Goal: Information Seeking & Learning: Learn about a topic

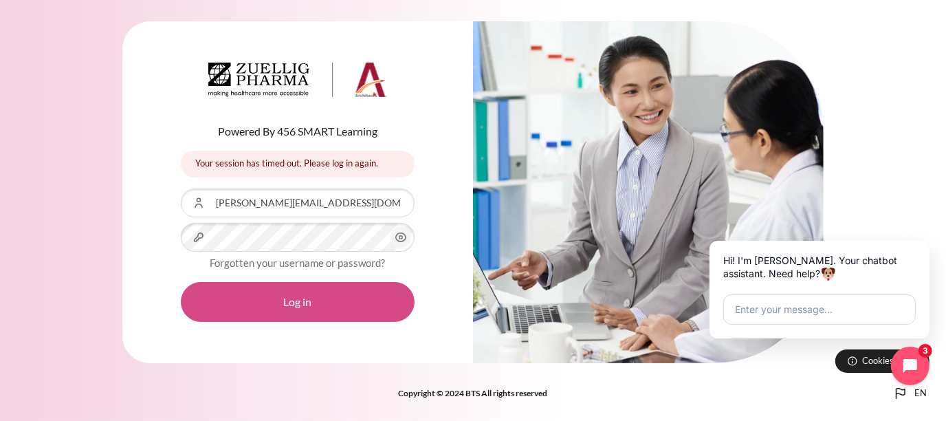
click at [256, 300] on button "Log in" at bounding box center [298, 302] width 234 height 40
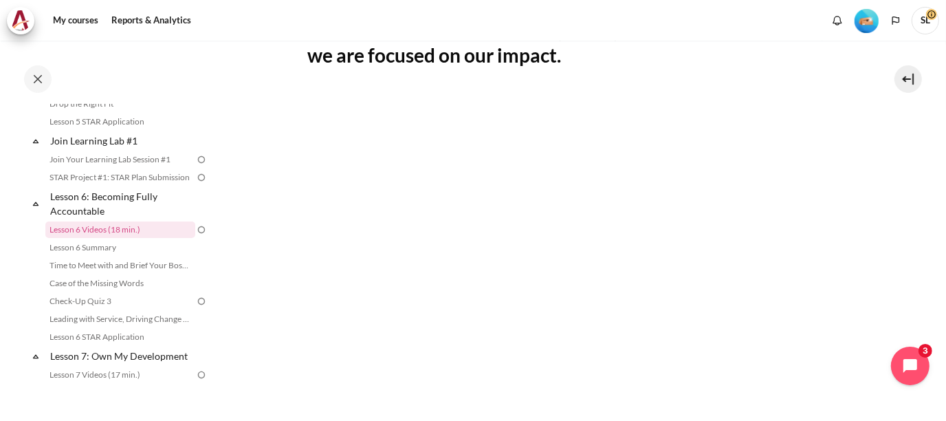
scroll to position [283, 0]
click at [0, 131] on div "Completed 36% 9 / 25 Expand Collapse Welcome! Highlighted" at bounding box center [110, 230] width 220 height 379
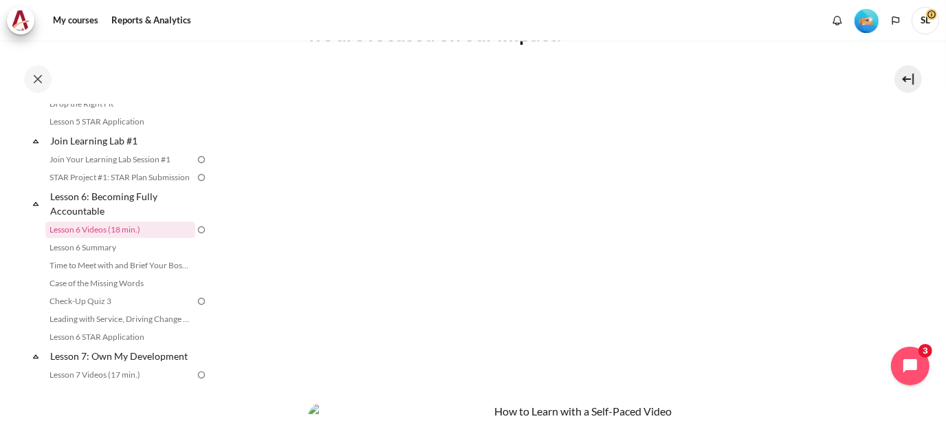
scroll to position [294, 0]
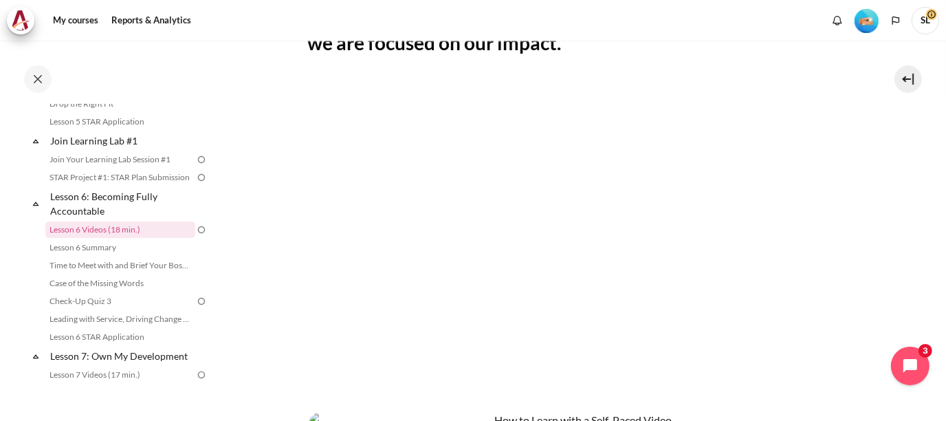
click at [0, 208] on div "Completed 36% 9 / 25 Expand Collapse Welcome! Highlighted" at bounding box center [110, 230] width 220 height 379
click at [0, 182] on div "Completed 36% 9 / 25 Expand Collapse Welcome! Highlighted" at bounding box center [110, 230] width 220 height 379
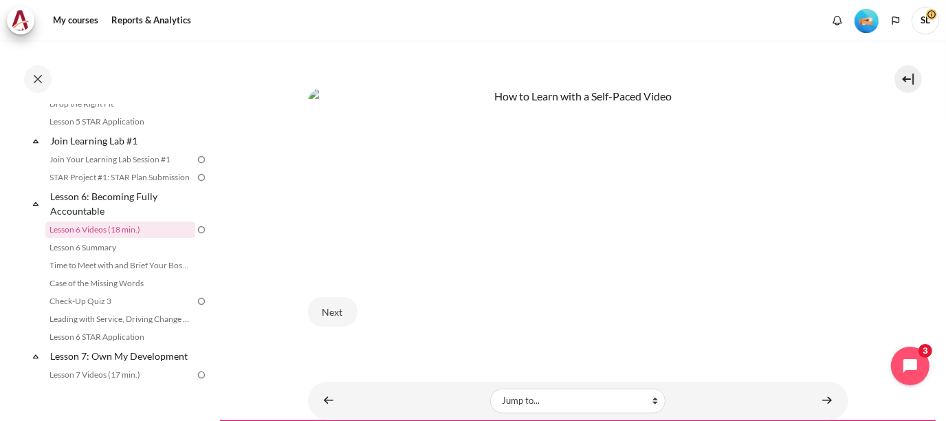
scroll to position [638, 0]
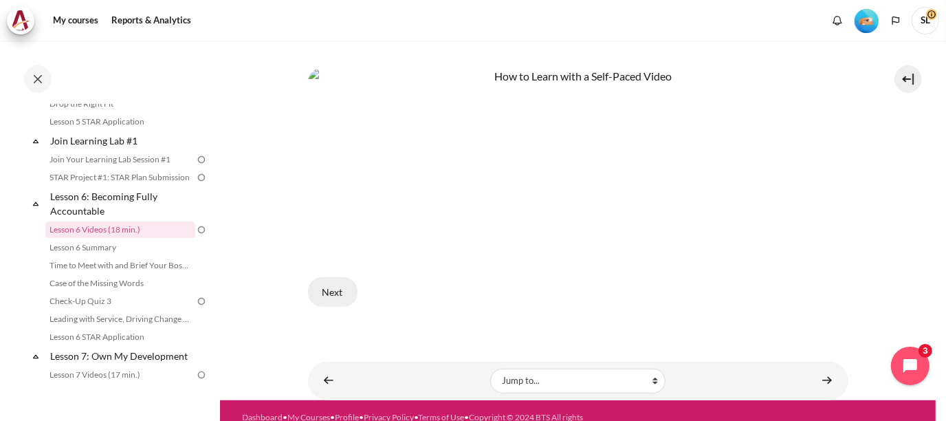
click at [337, 280] on button "Next" at bounding box center [333, 291] width 50 height 29
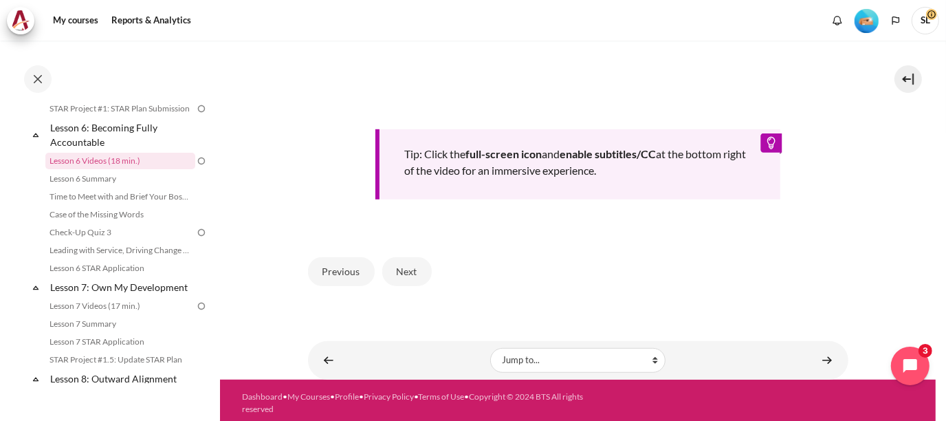
scroll to position [608, 0]
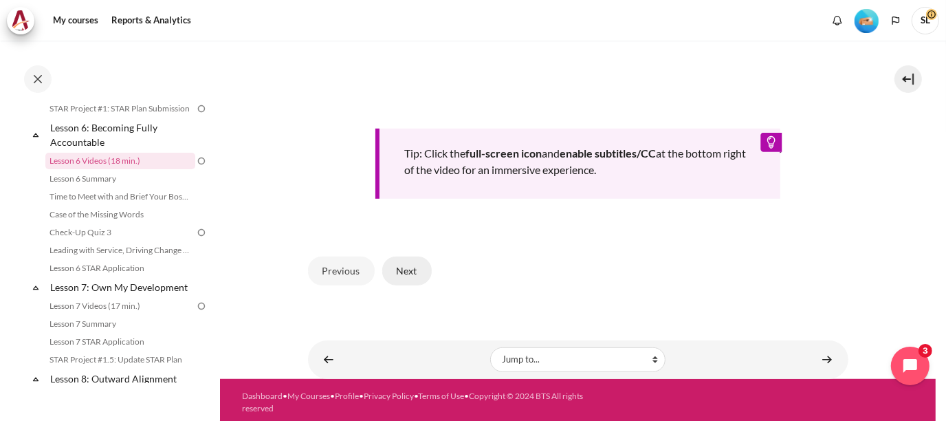
click at [411, 269] on button "Next" at bounding box center [407, 270] width 50 height 29
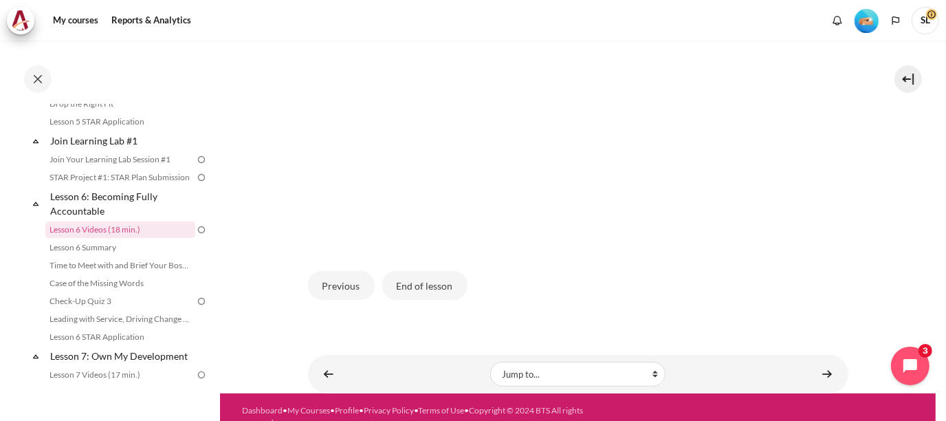
scroll to position [413, 0]
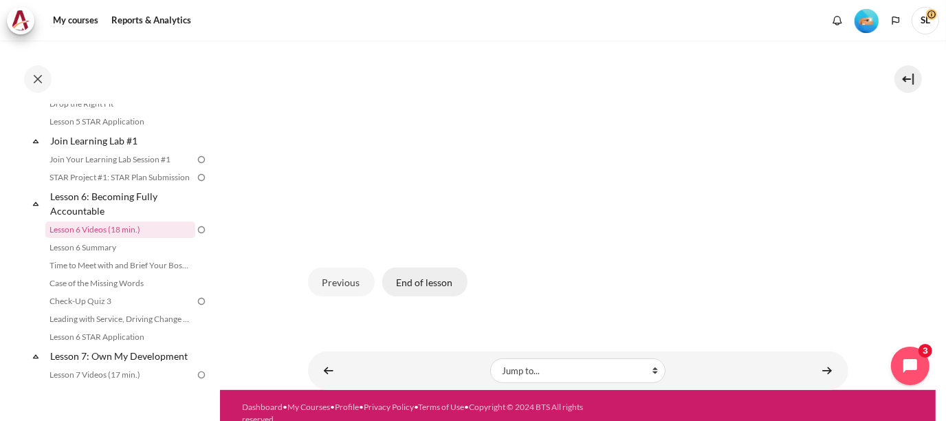
click at [425, 281] on button "End of lesson" at bounding box center [424, 281] width 85 height 29
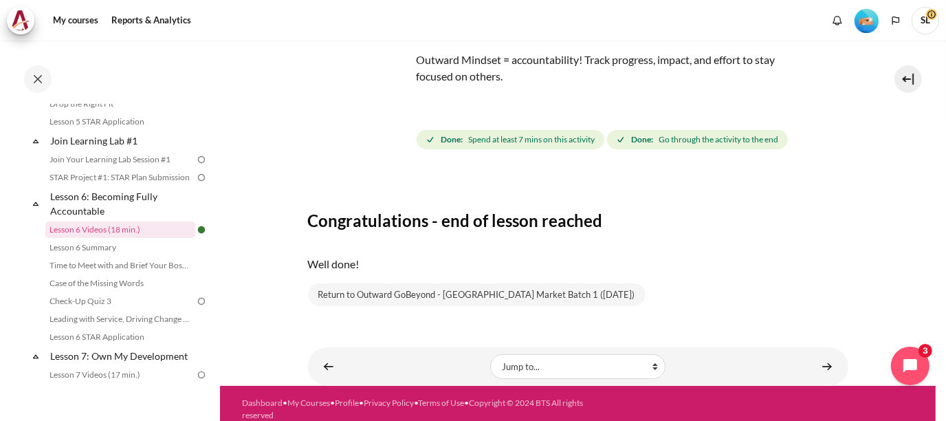
scroll to position [100, 0]
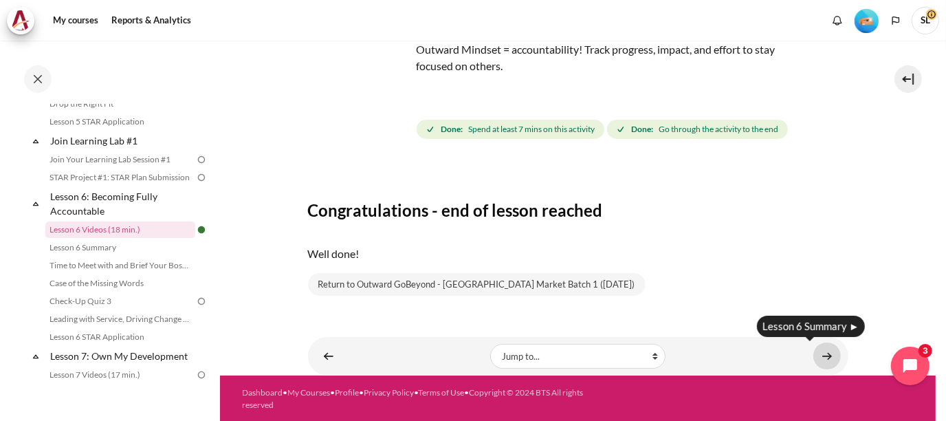
click at [819, 353] on link "Content" at bounding box center [827, 355] width 28 height 27
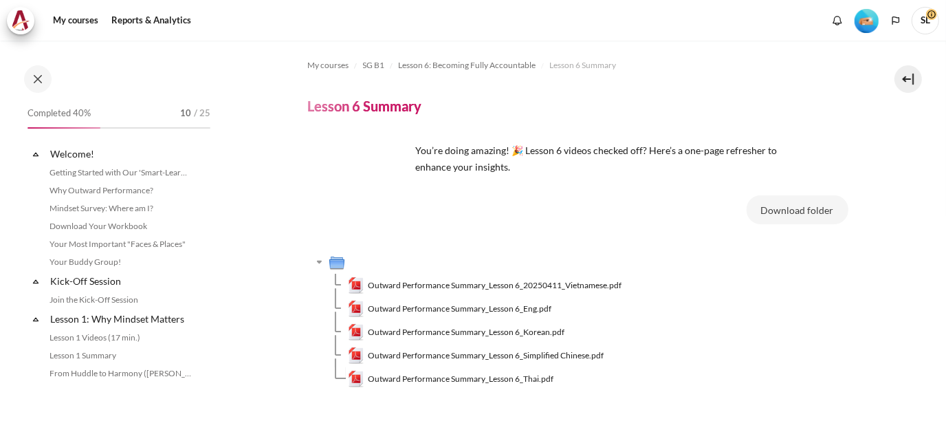
scroll to position [721, 0]
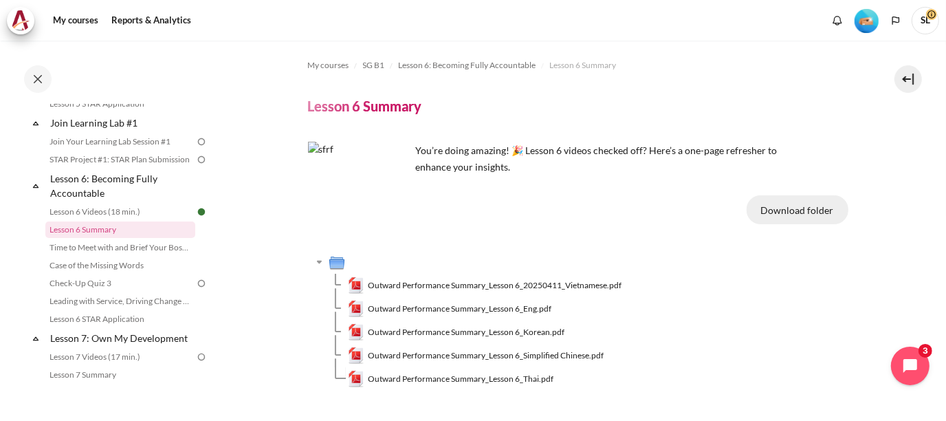
click at [784, 208] on button "Download folder" at bounding box center [798, 209] width 102 height 29
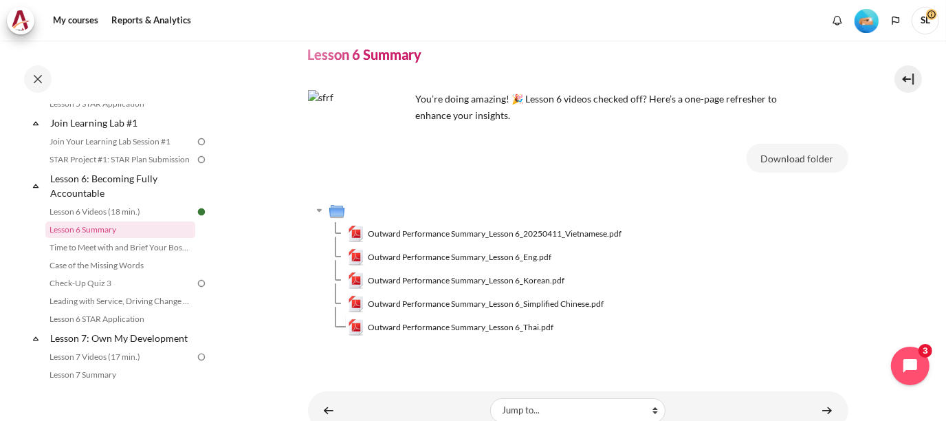
scroll to position [106, 0]
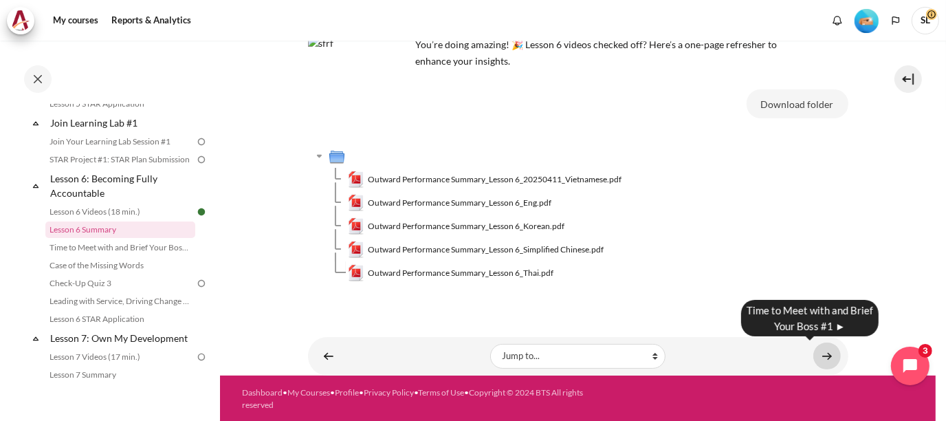
click at [817, 353] on link "Content" at bounding box center [827, 355] width 28 height 27
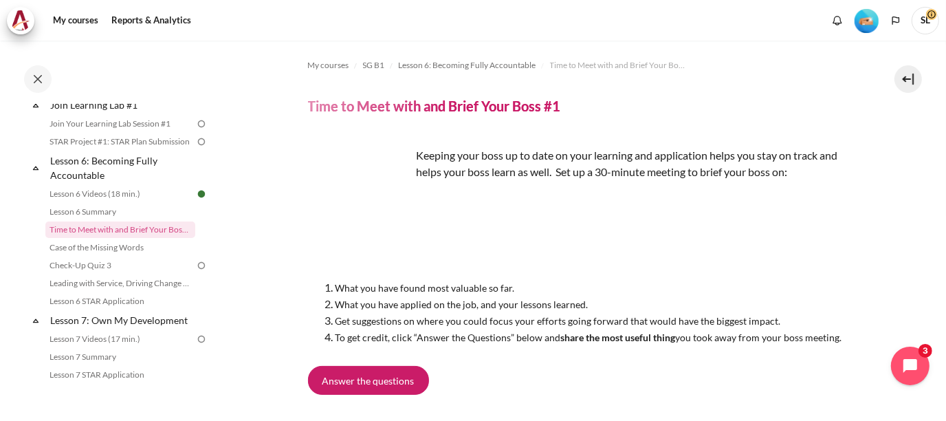
scroll to position [136, 0]
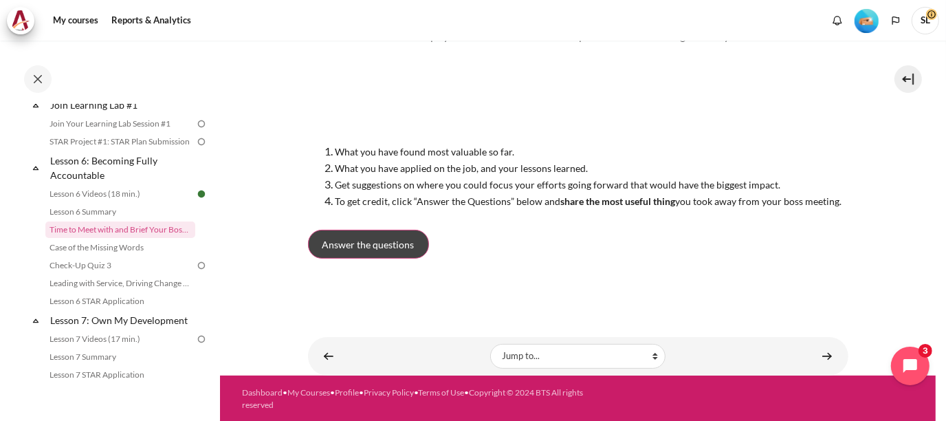
click at [336, 244] on span "Answer the questions" at bounding box center [368, 244] width 92 height 14
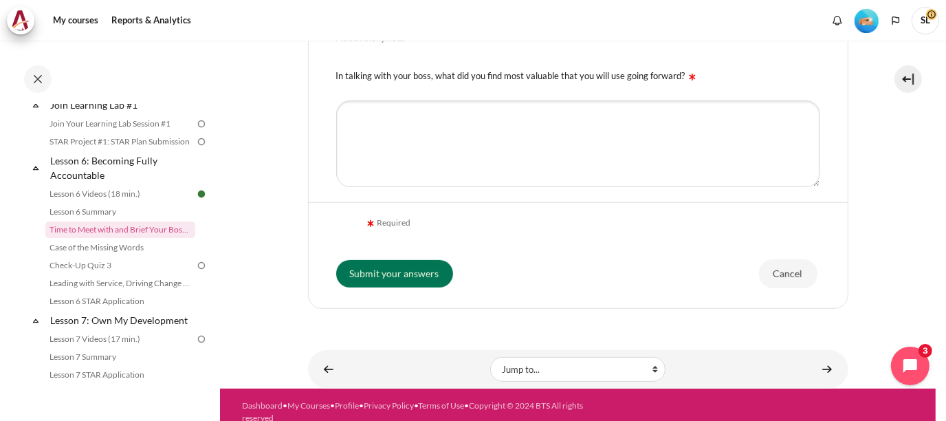
scroll to position [380, 0]
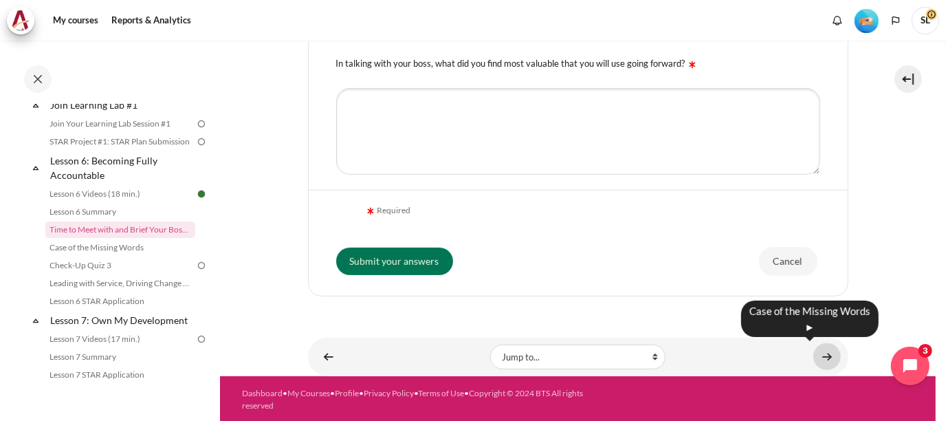
click at [822, 351] on link "Content" at bounding box center [827, 356] width 28 height 27
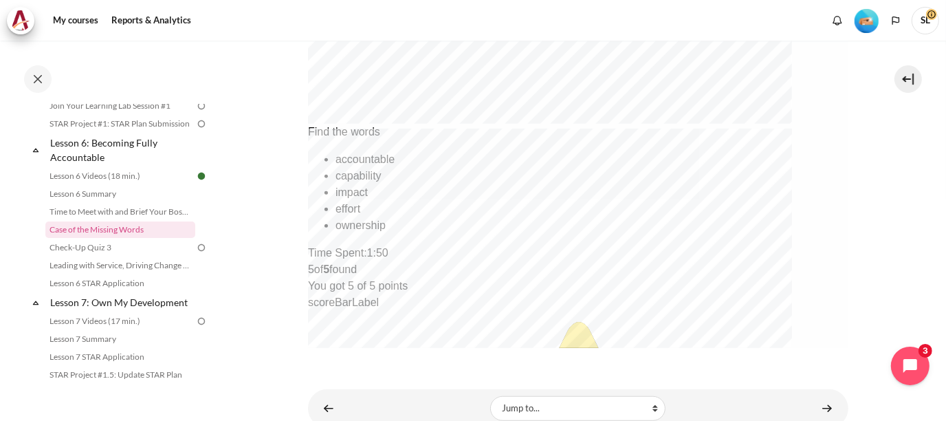
scroll to position [767, 0]
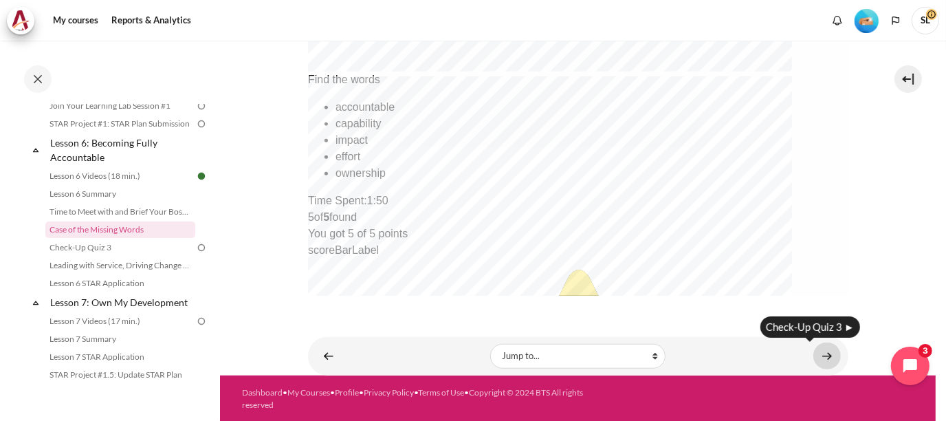
click at [825, 354] on link "Content" at bounding box center [827, 355] width 28 height 27
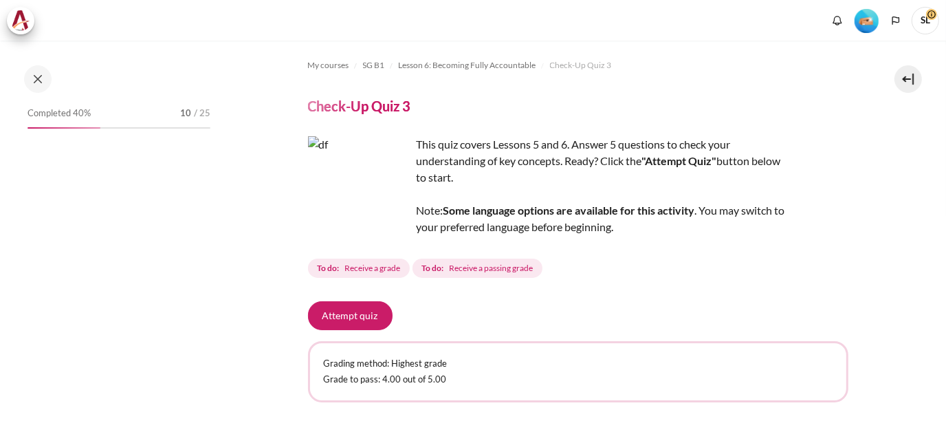
scroll to position [775, 0]
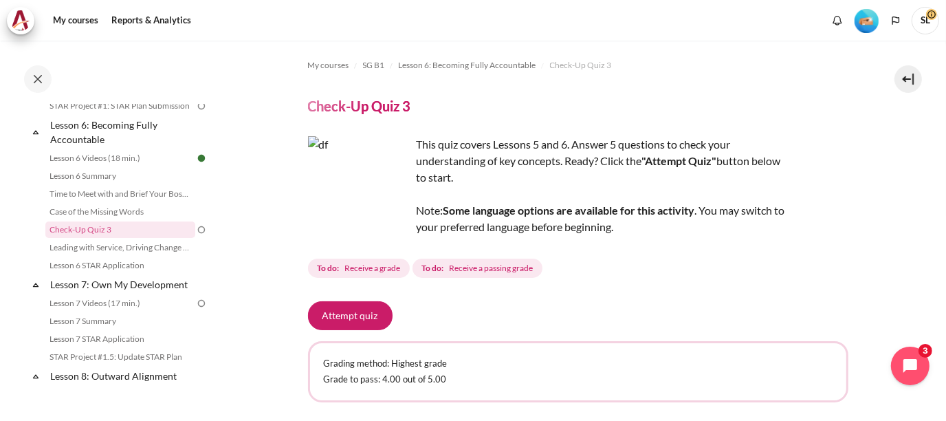
click at [0, 197] on div "Completed 40% 10 / 25 Expand Collapse Welcome! Highlighted" at bounding box center [110, 230] width 220 height 379
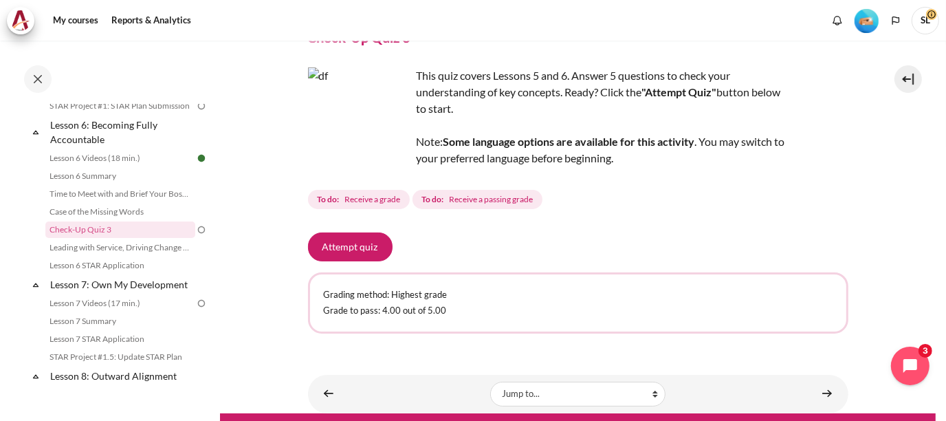
scroll to position [106, 0]
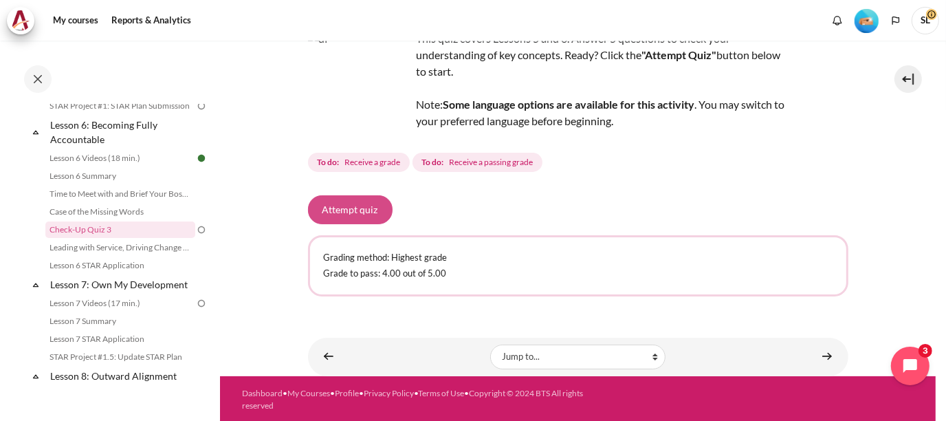
click at [344, 212] on button "Attempt quiz" at bounding box center [350, 209] width 85 height 29
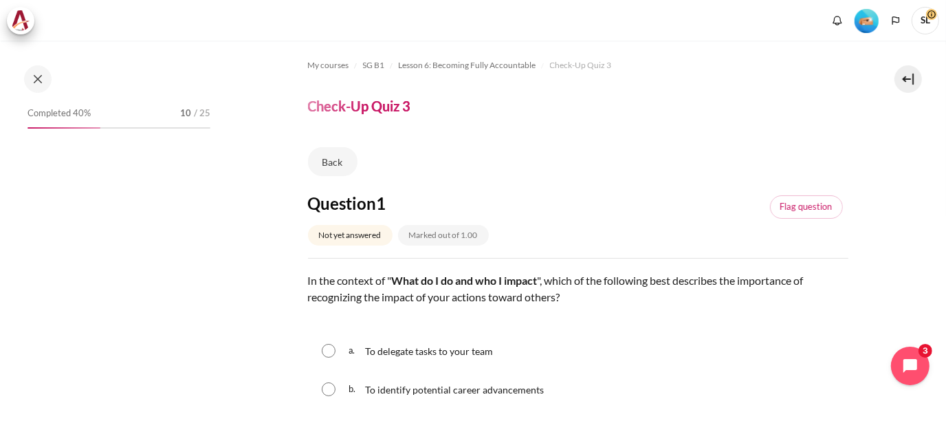
drag, startPoint x: 0, startPoint y: 271, endPoint x: 299, endPoint y: 219, distance: 303.6
click at [0, 271] on div "Completed 40% 10 / 25" at bounding box center [110, 230] width 220 height 379
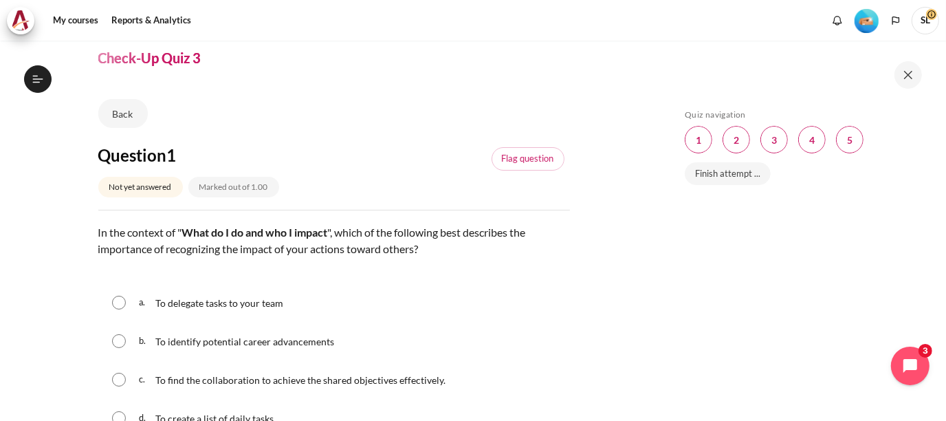
scroll to position [69, 0]
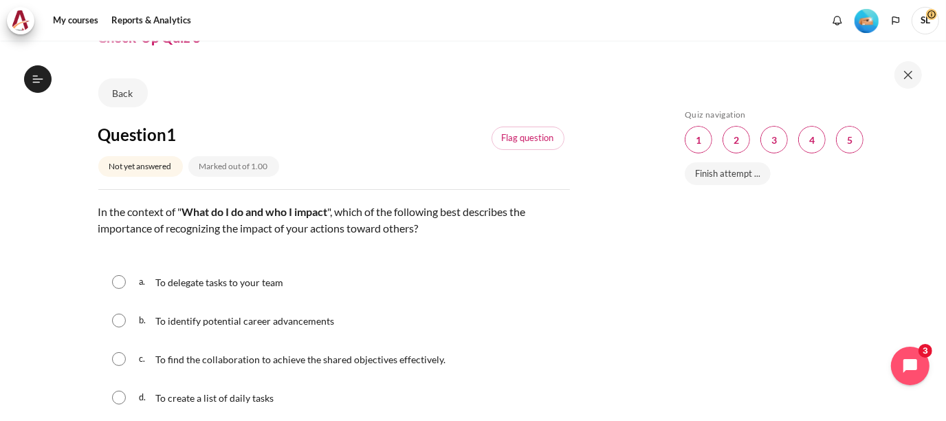
click at [0, 228] on div "My courses SG B1 Lesson 6: Becoming Fully Accountable Check-Up Quiz 3 Check-Up …" at bounding box center [473, 231] width 946 height 380
click at [0, 236] on div "My courses SG B1 Lesson 6: Becoming Fully Accountable Check-Up Quiz 3 Check-Up …" at bounding box center [473, 231] width 946 height 380
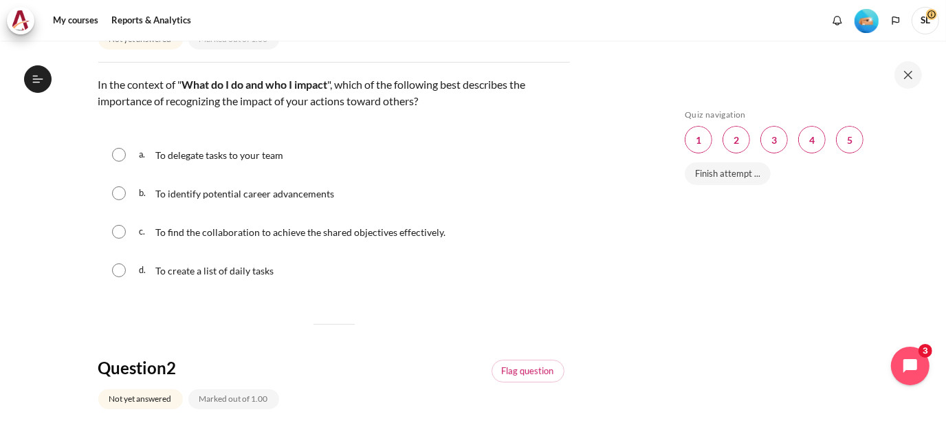
scroll to position [206, 0]
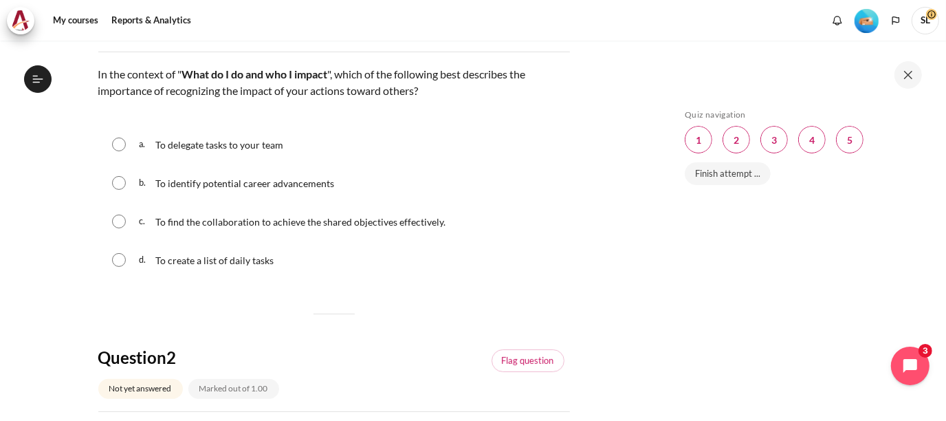
click at [114, 221] on input "Content" at bounding box center [119, 222] width 14 height 14
radio input "true"
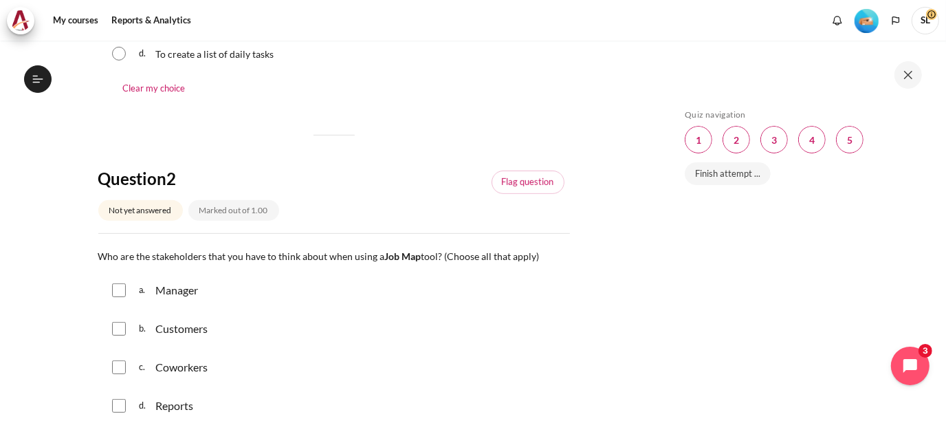
scroll to position [481, 0]
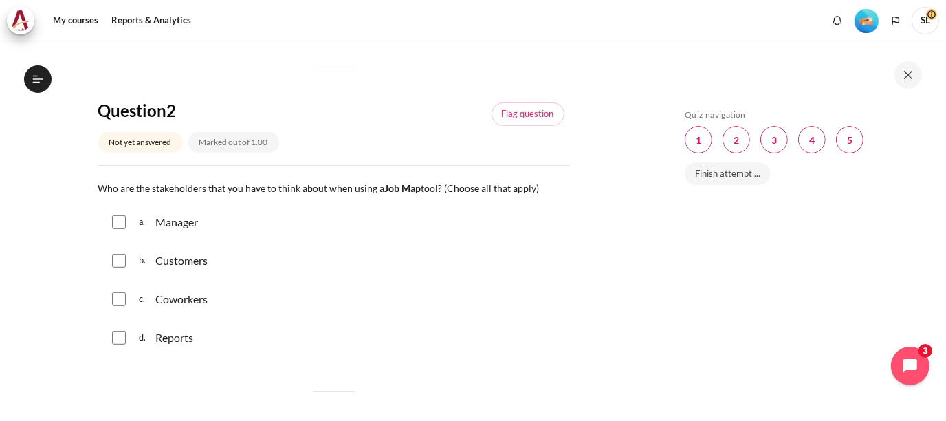
click at [116, 222] on input "Content" at bounding box center [119, 222] width 14 height 14
checkbox input "true"
click at [116, 256] on input "Content" at bounding box center [119, 261] width 14 height 14
checkbox input "true"
drag, startPoint x: 122, startPoint y: 300, endPoint x: 126, endPoint y: 330, distance: 29.8
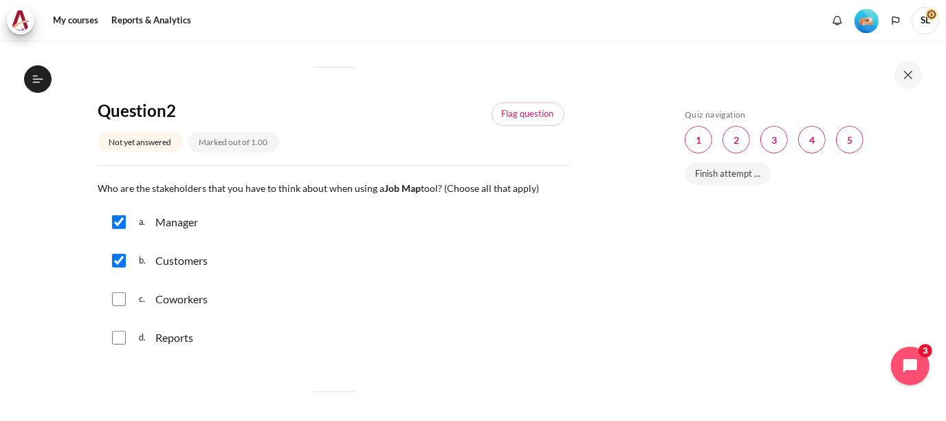
click at [121, 300] on input "Content" at bounding box center [119, 299] width 14 height 14
checkbox input "true"
drag, startPoint x: 118, startPoint y: 342, endPoint x: 105, endPoint y: 336, distance: 13.5
click at [117, 342] on input "Content" at bounding box center [119, 338] width 14 height 14
checkbox input "true"
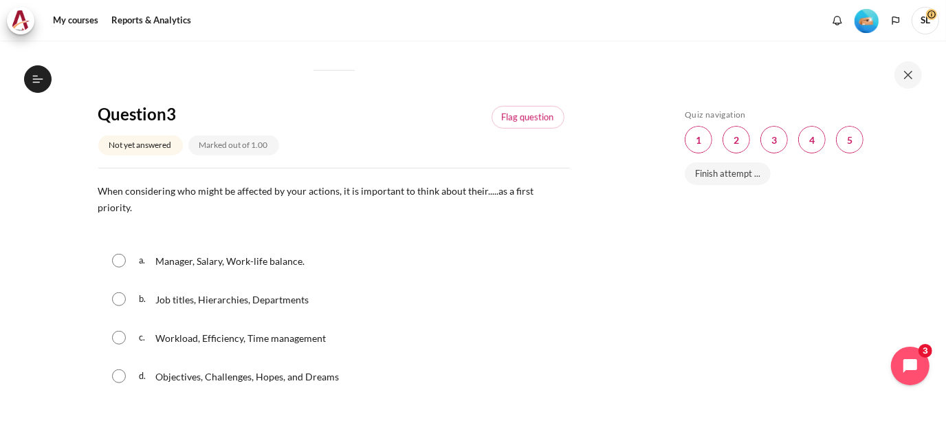
scroll to position [825, 0]
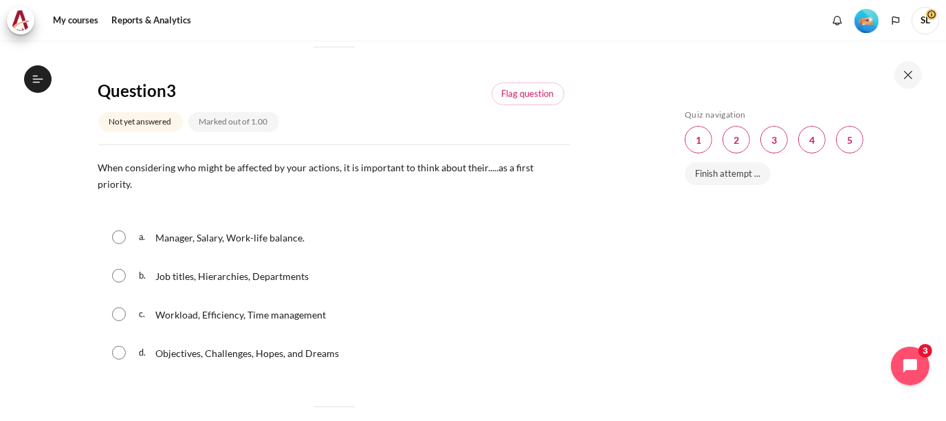
click at [121, 307] on input "Content" at bounding box center [119, 314] width 14 height 14
radio input "true"
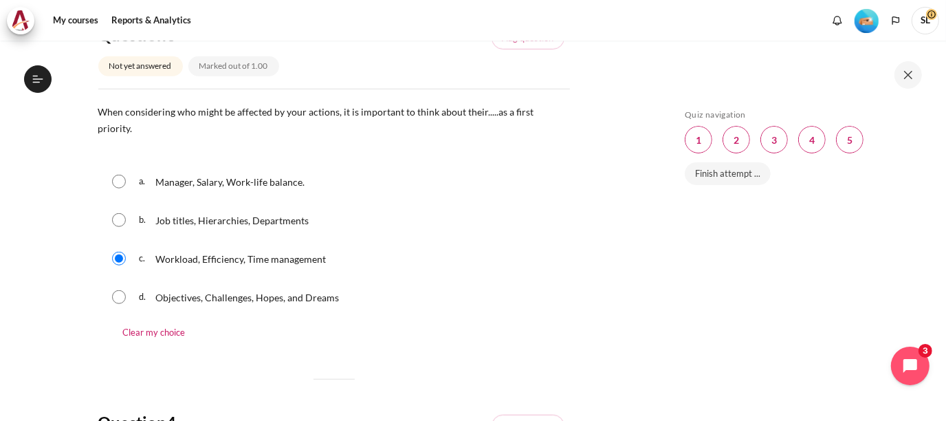
scroll to position [962, 0]
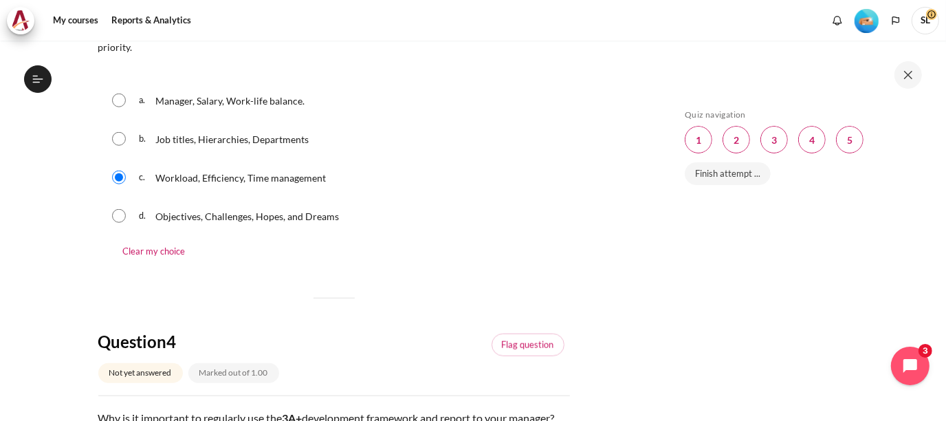
click at [0, 284] on div "My courses SG B1 Lesson 6: Becoming Fully Accountable Check-Up Quiz 3 Check-Up …" at bounding box center [473, 231] width 946 height 380
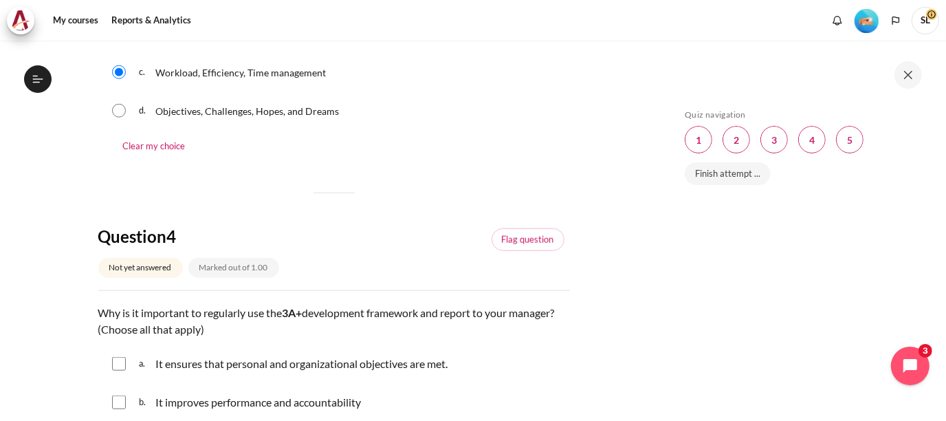
scroll to position [1169, 0]
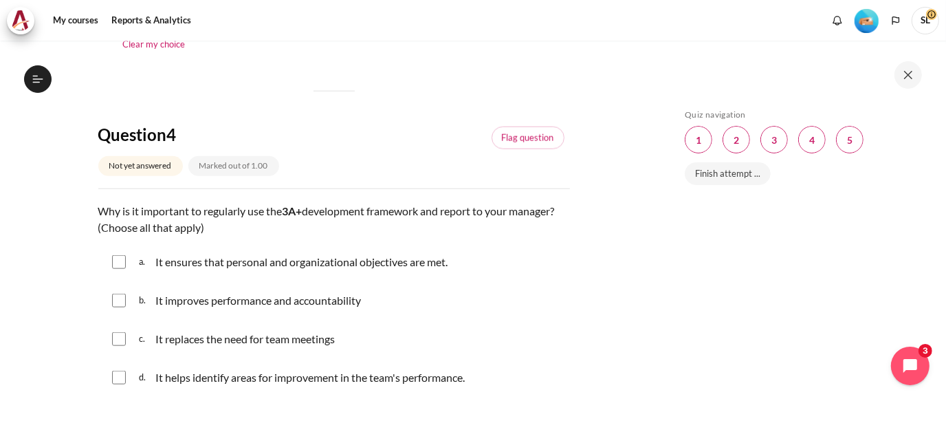
click at [120, 294] on input "Content" at bounding box center [119, 301] width 14 height 14
checkbox input "true"
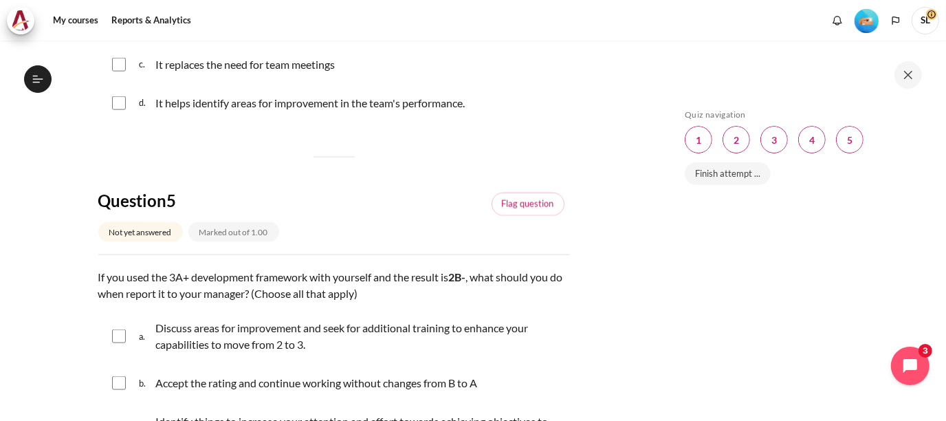
scroll to position [1513, 0]
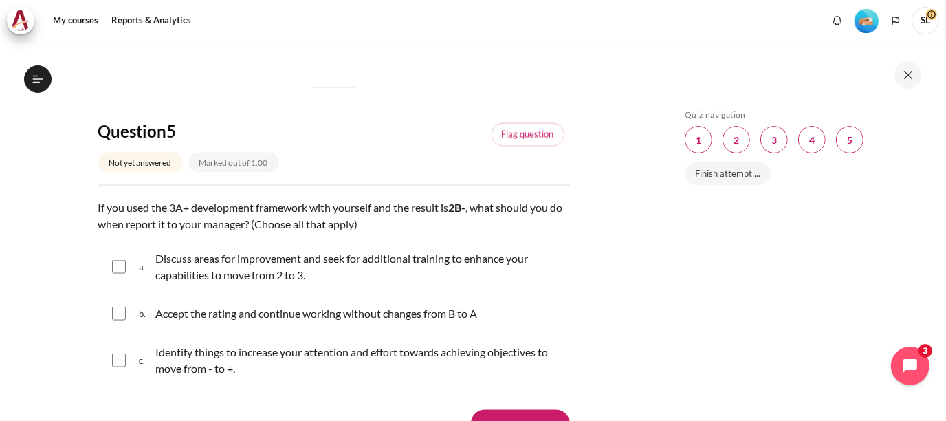
click at [116, 260] on input "Content" at bounding box center [119, 267] width 14 height 14
checkbox input "true"
click at [117, 353] on input "Content" at bounding box center [119, 360] width 14 height 14
checkbox input "true"
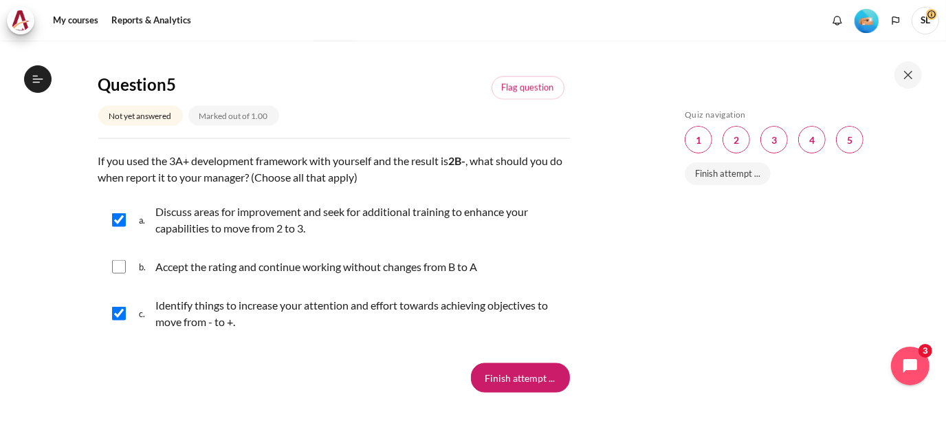
scroll to position [1581, 0]
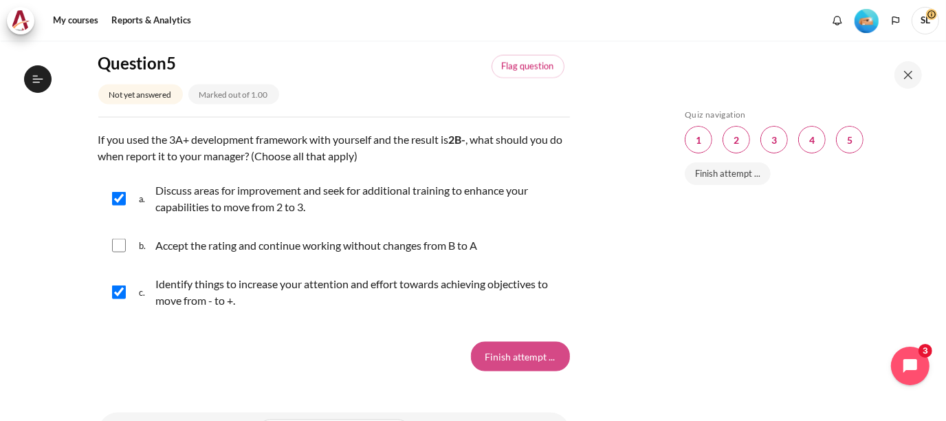
click at [496, 342] on input "Finish attempt ..." at bounding box center [520, 356] width 99 height 29
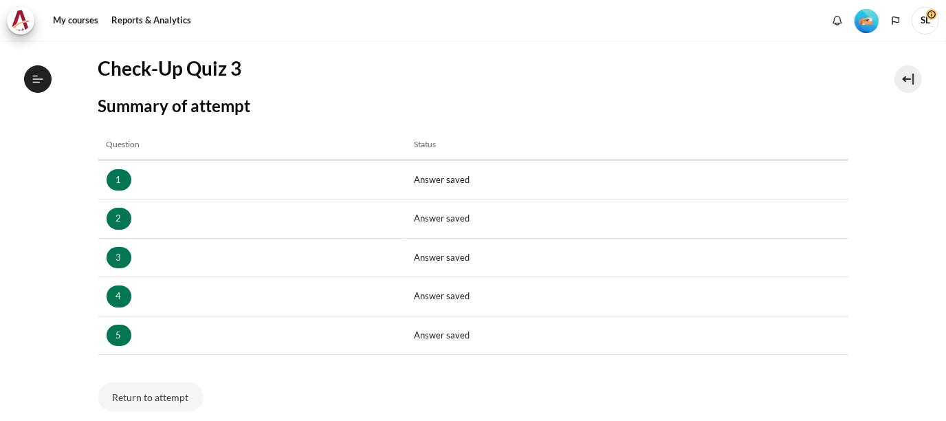
scroll to position [206, 0]
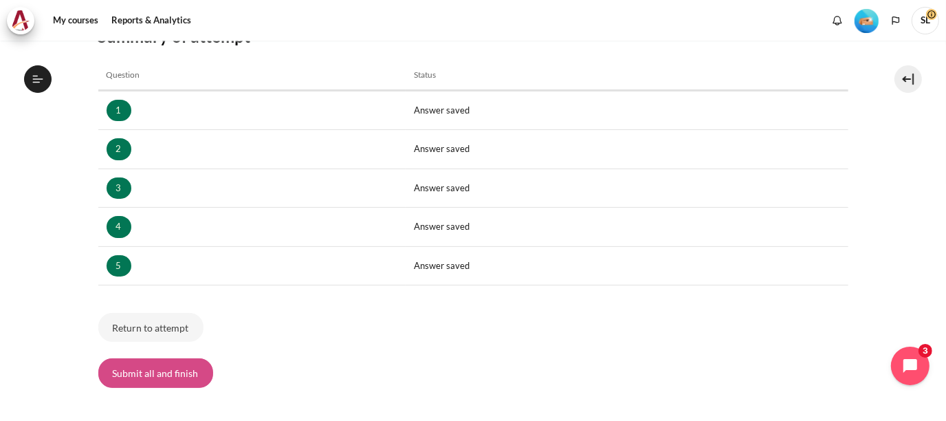
click at [135, 371] on button "Submit all and finish" at bounding box center [155, 372] width 115 height 29
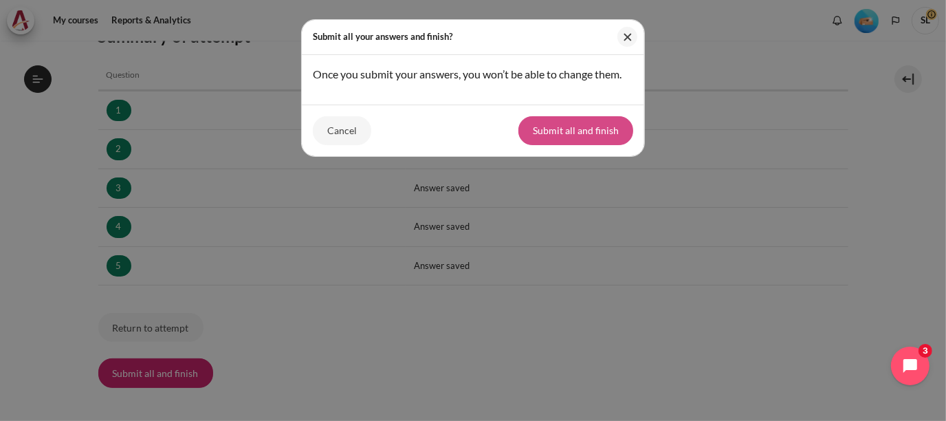
click at [552, 127] on button "Submit all and finish" at bounding box center [575, 130] width 115 height 29
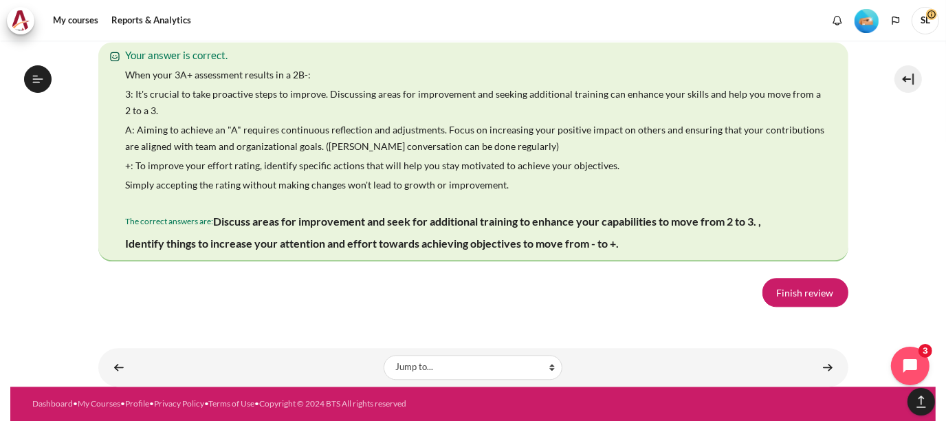
scroll to position [2669, 0]
click at [802, 294] on link "Finish review" at bounding box center [805, 292] width 86 height 29
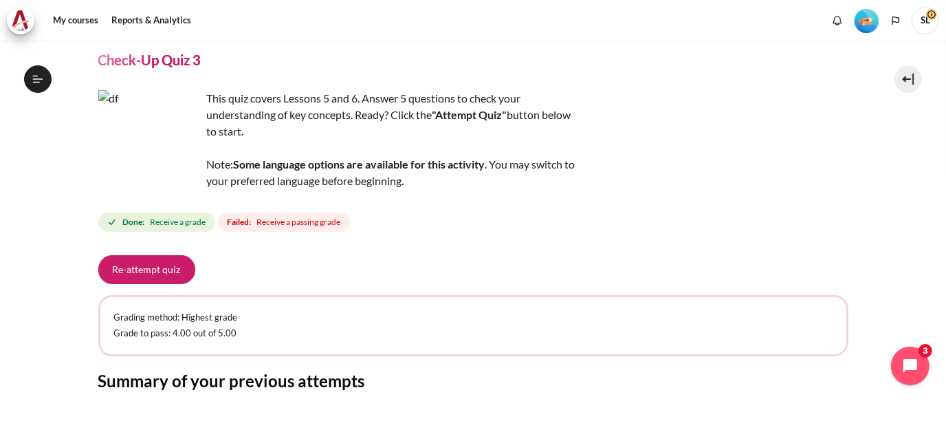
scroll to position [69, 0]
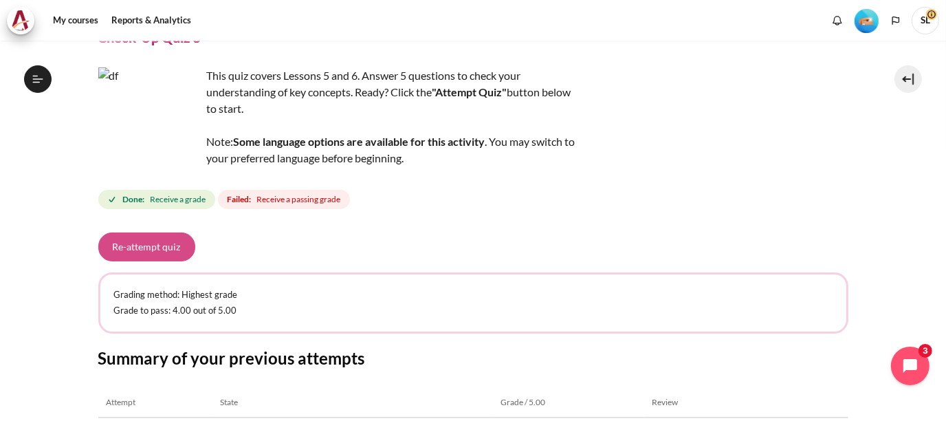
click at [149, 243] on button "Re-attempt quiz" at bounding box center [146, 246] width 97 height 29
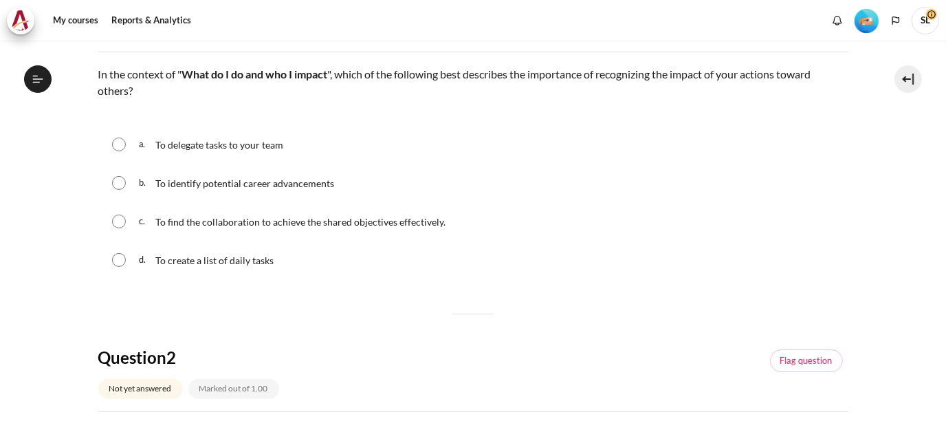
scroll to position [775, 0]
click at [118, 224] on input "Content" at bounding box center [119, 222] width 14 height 14
radio input "true"
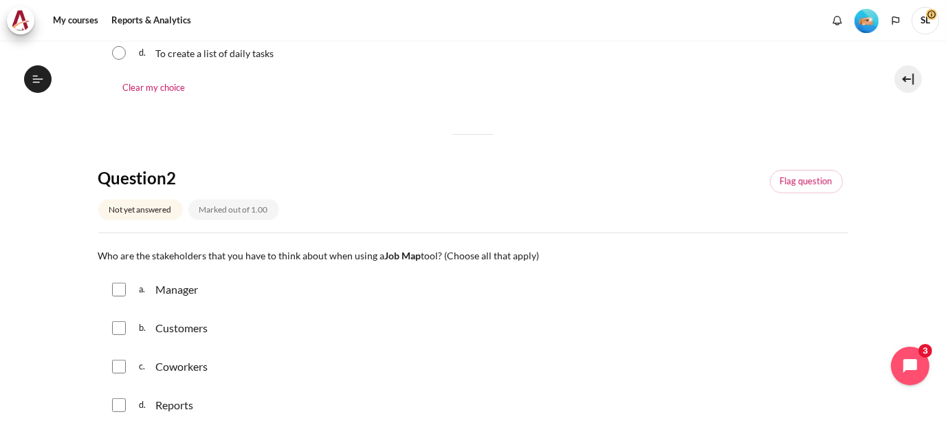
scroll to position [481, 0]
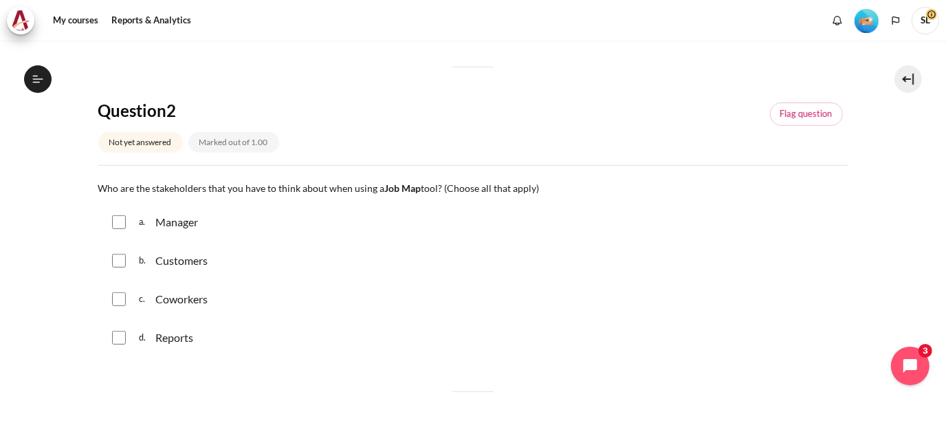
click at [121, 226] on input "Content" at bounding box center [119, 222] width 14 height 14
checkbox input "true"
click at [121, 256] on input "Content" at bounding box center [119, 261] width 14 height 14
checkbox input "true"
click at [118, 307] on div "c. Coworkers" at bounding box center [473, 299] width 750 height 36
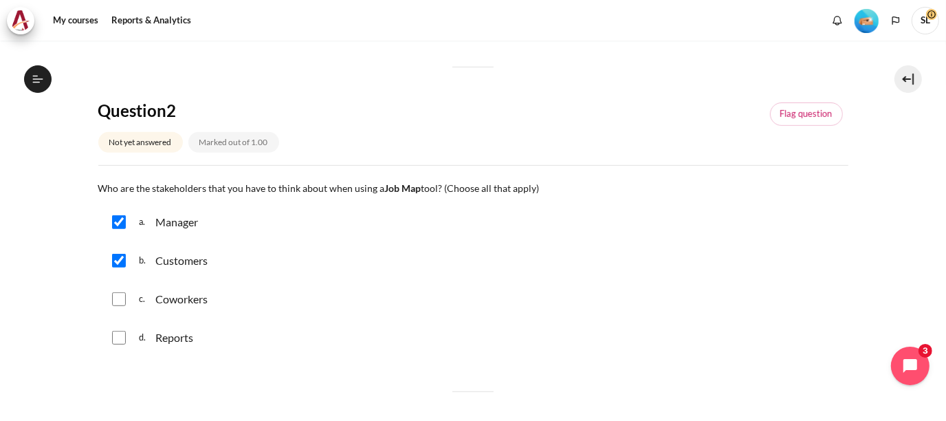
click at [116, 296] on input "Content" at bounding box center [119, 299] width 14 height 14
checkbox input "true"
click at [118, 335] on input "Content" at bounding box center [119, 338] width 14 height 14
checkbox input "true"
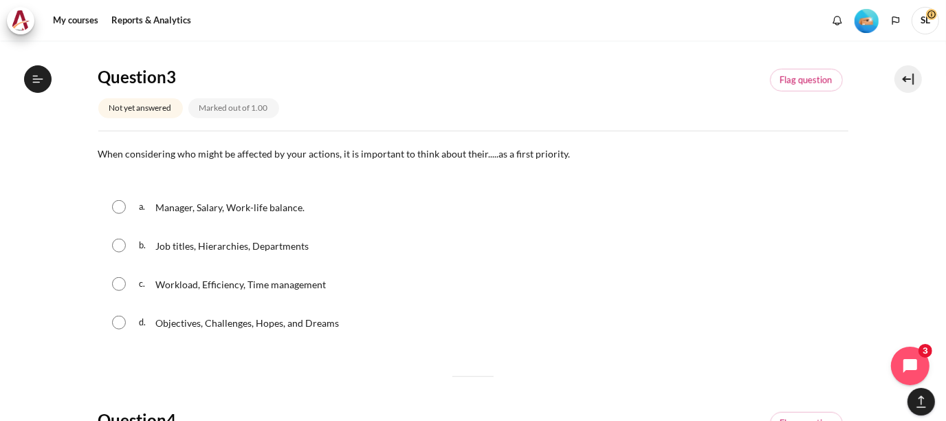
scroll to position [894, 0]
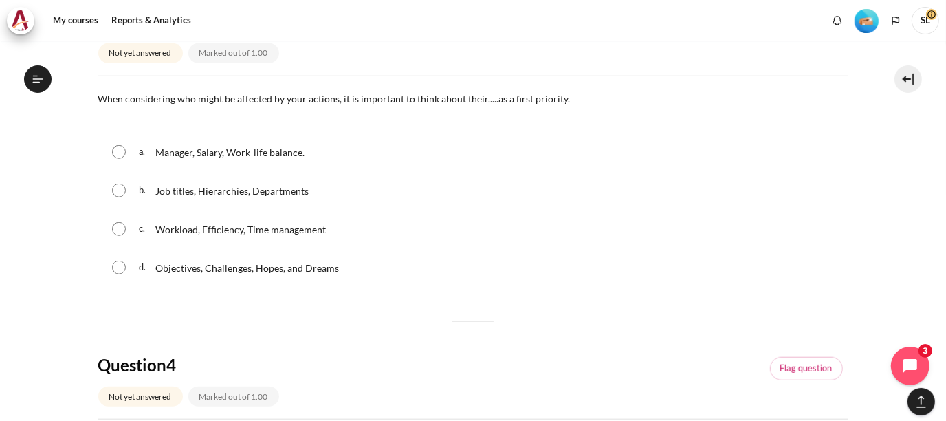
click at [114, 270] on input "Content" at bounding box center [119, 268] width 14 height 14
radio input "true"
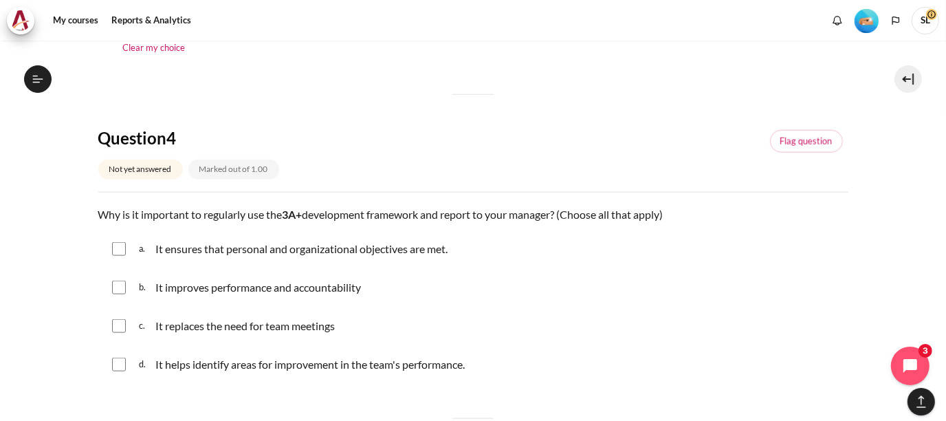
scroll to position [1169, 0]
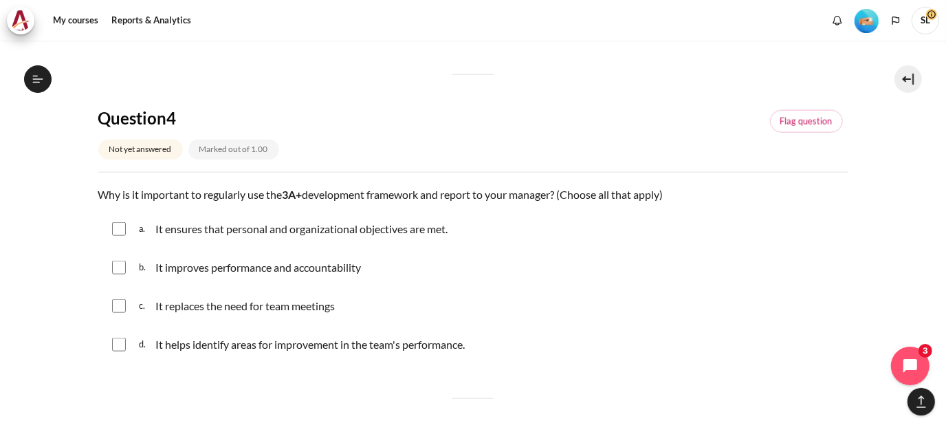
click at [122, 232] on input "Content" at bounding box center [119, 229] width 14 height 14
checkbox input "true"
click at [115, 267] on input "Content" at bounding box center [119, 268] width 14 height 14
checkbox input "true"
click at [116, 344] on input "Content" at bounding box center [119, 345] width 14 height 14
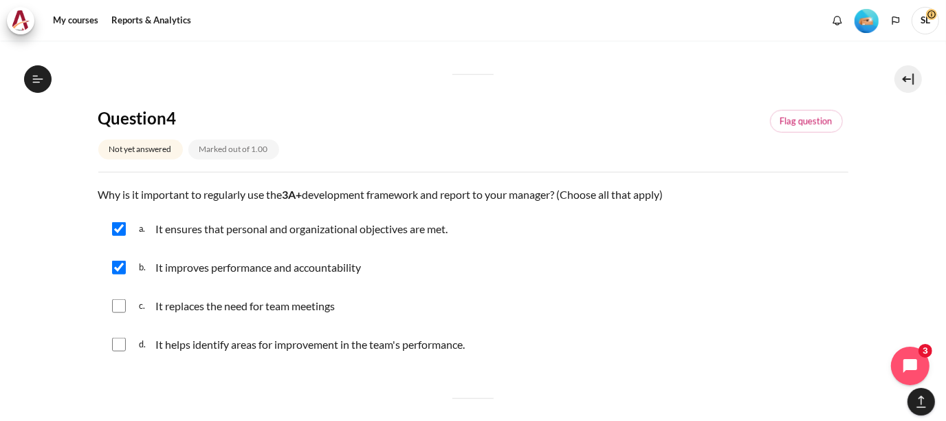
checkbox input "true"
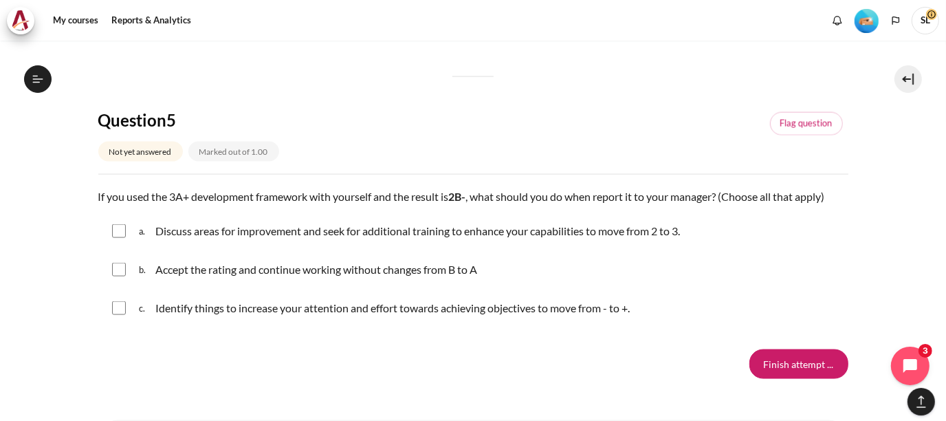
scroll to position [1513, 0]
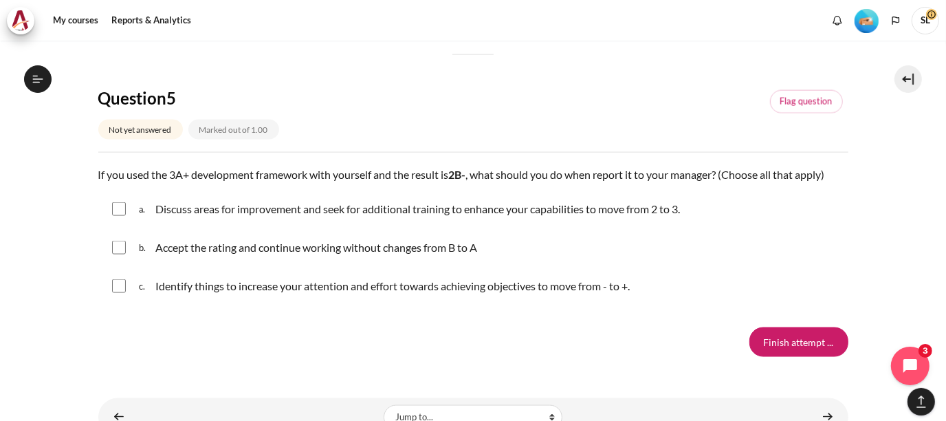
click at [116, 209] on input "Content" at bounding box center [119, 209] width 14 height 14
checkbox input "true"
click at [113, 283] on input "Content" at bounding box center [119, 286] width 14 height 14
checkbox input "true"
click at [787, 342] on input "Finish attempt ..." at bounding box center [798, 341] width 99 height 29
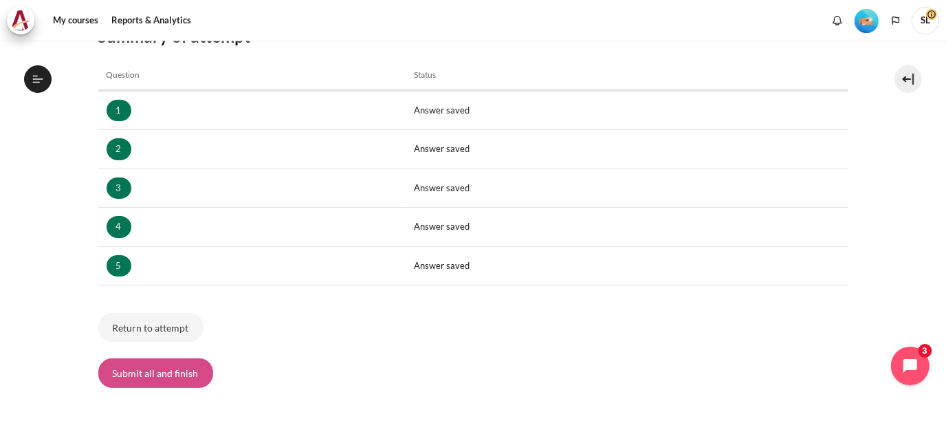
scroll to position [775, 0]
click at [154, 373] on button "Submit all and finish" at bounding box center [155, 372] width 115 height 29
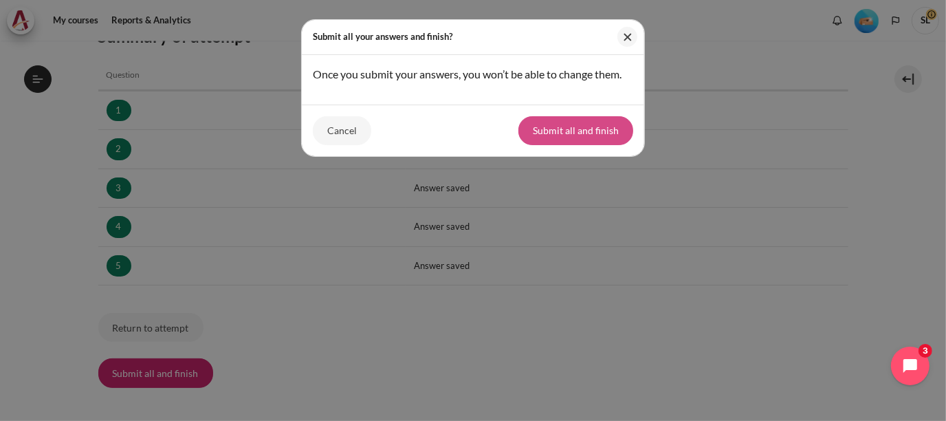
click at [590, 133] on button "Submit all and finish" at bounding box center [575, 130] width 115 height 29
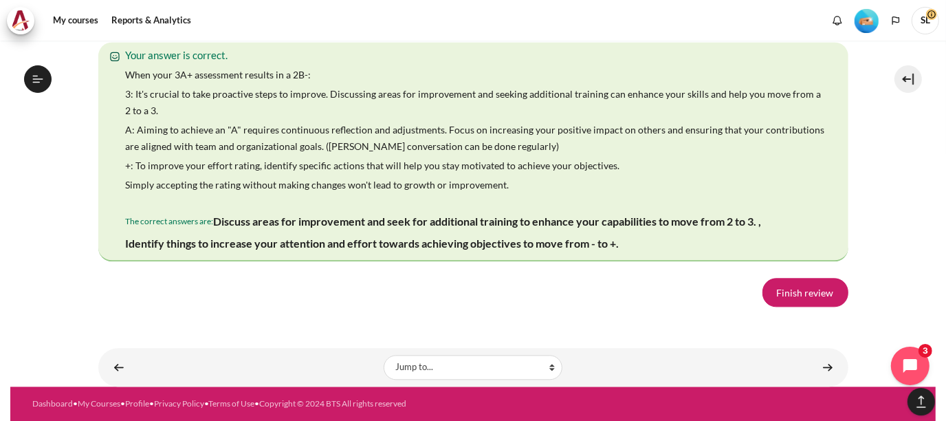
scroll to position [2657, 0]
click at [799, 302] on link "Finish review" at bounding box center [805, 292] width 86 height 29
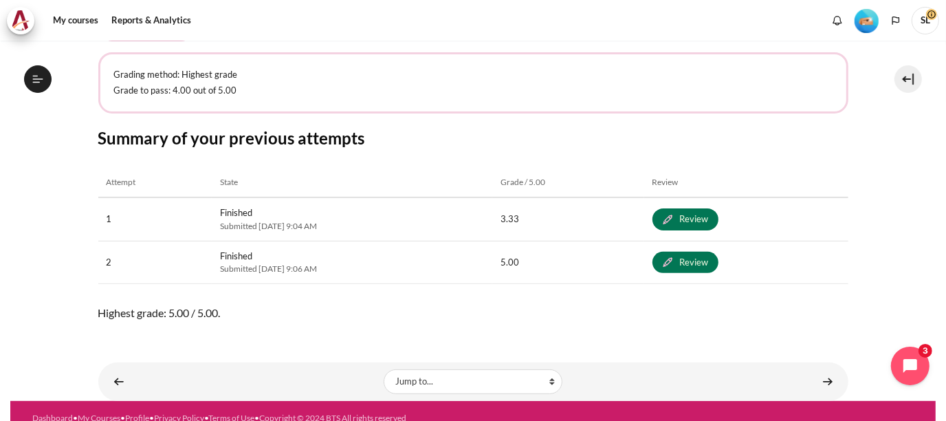
scroll to position [301, 0]
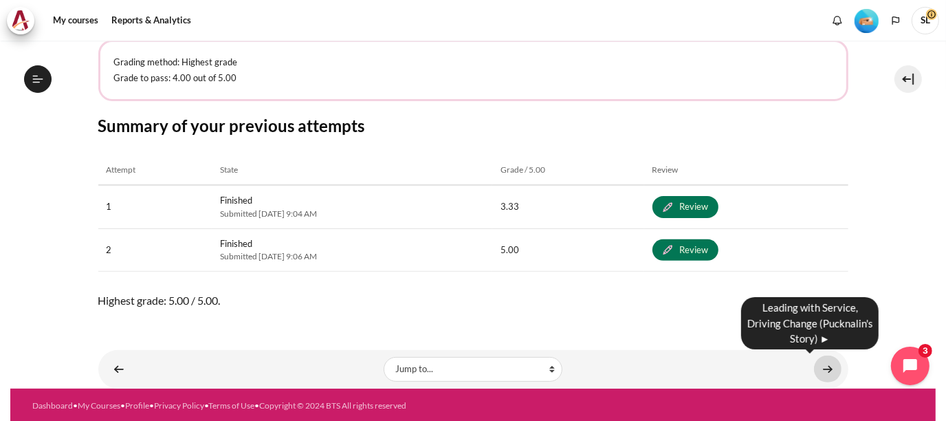
click at [820, 367] on link "Content" at bounding box center [828, 368] width 28 height 27
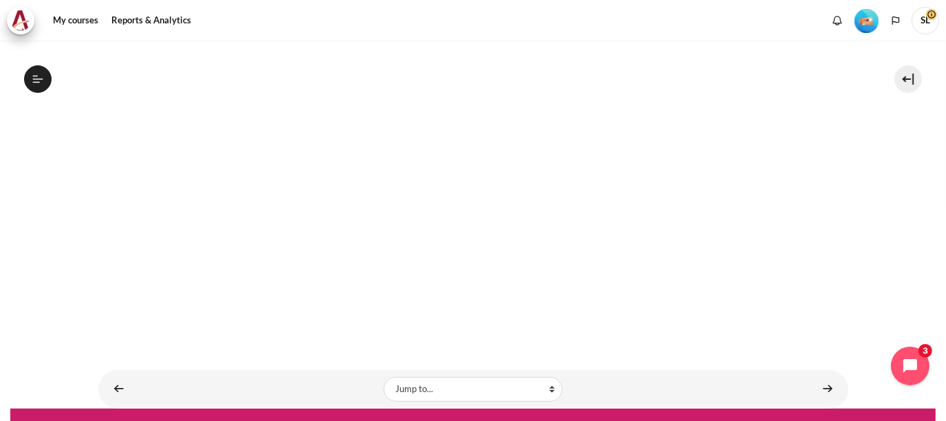
scroll to position [355, 0]
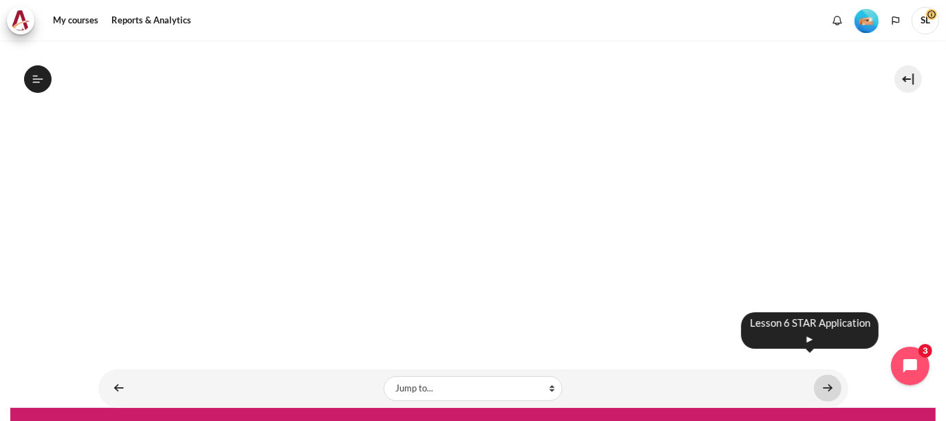
click at [817, 375] on link "Content" at bounding box center [828, 388] width 28 height 27
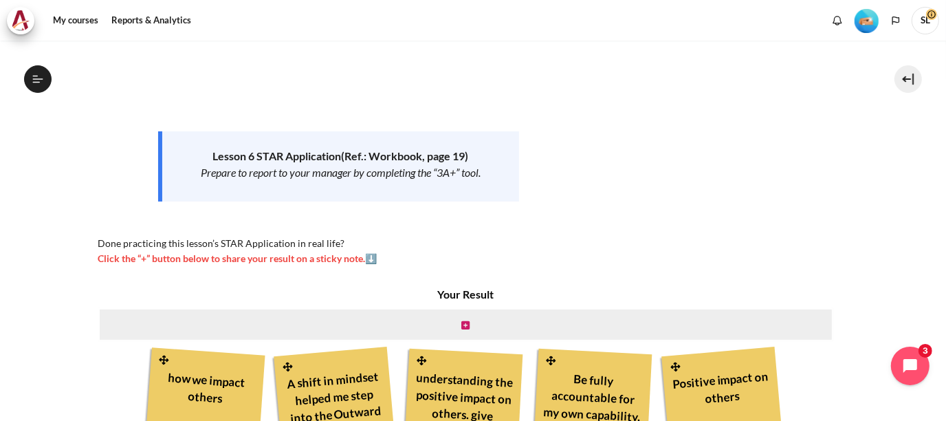
scroll to position [273, 0]
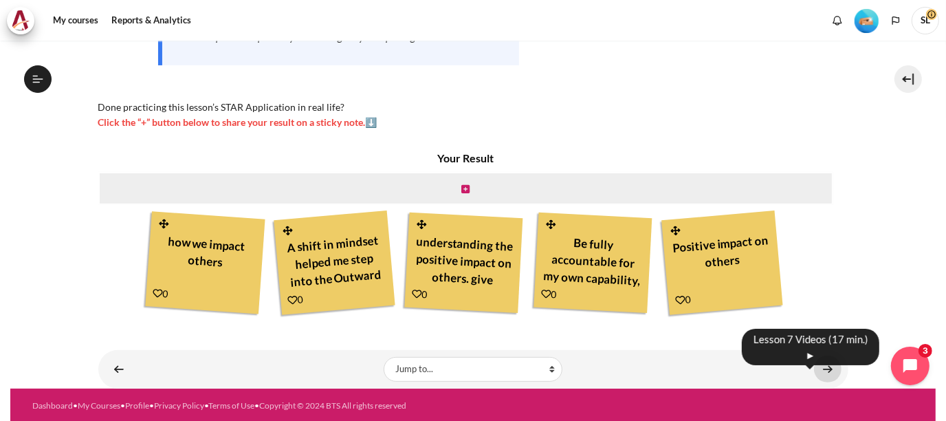
click at [820, 371] on link "Content" at bounding box center [828, 368] width 28 height 27
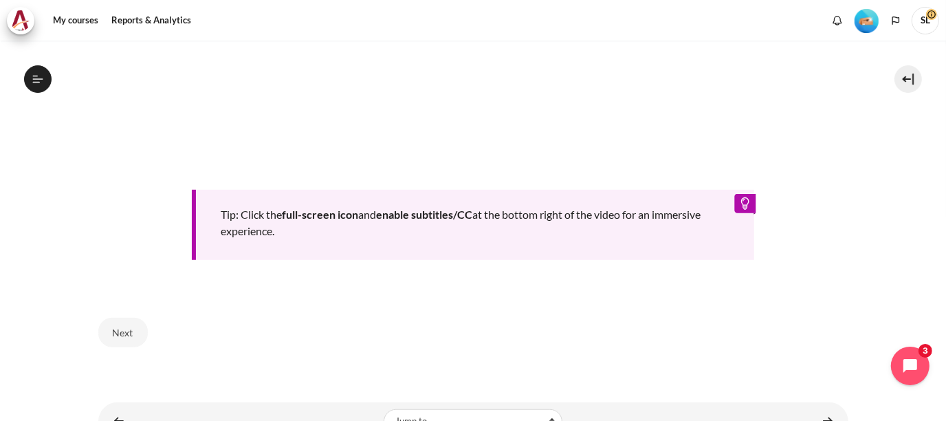
scroll to position [746, 0]
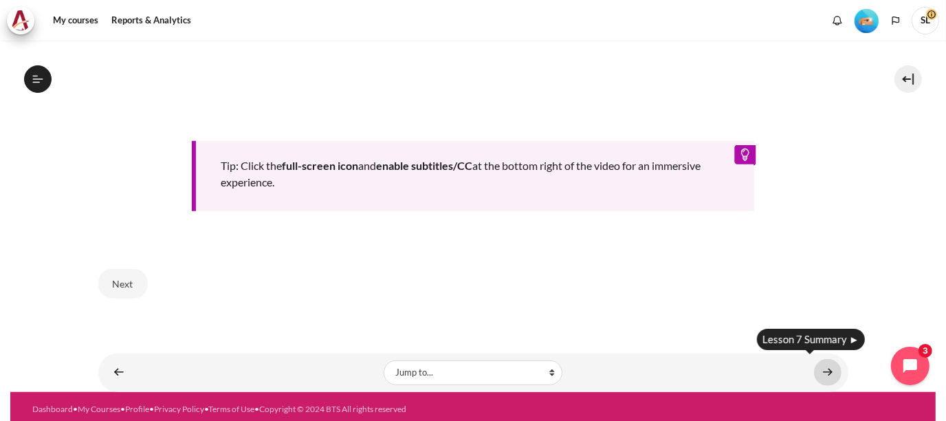
click at [821, 370] on link "Content" at bounding box center [828, 372] width 28 height 27
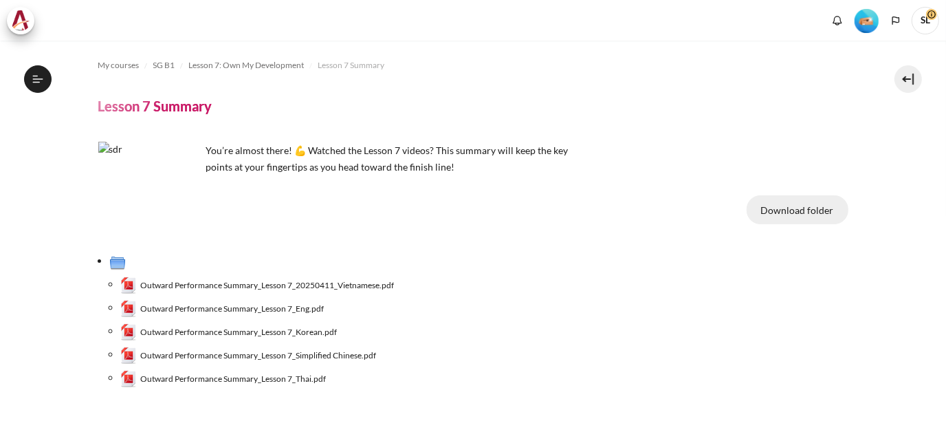
scroll to position [866, 0]
click at [813, 212] on button "Download folder" at bounding box center [798, 209] width 102 height 29
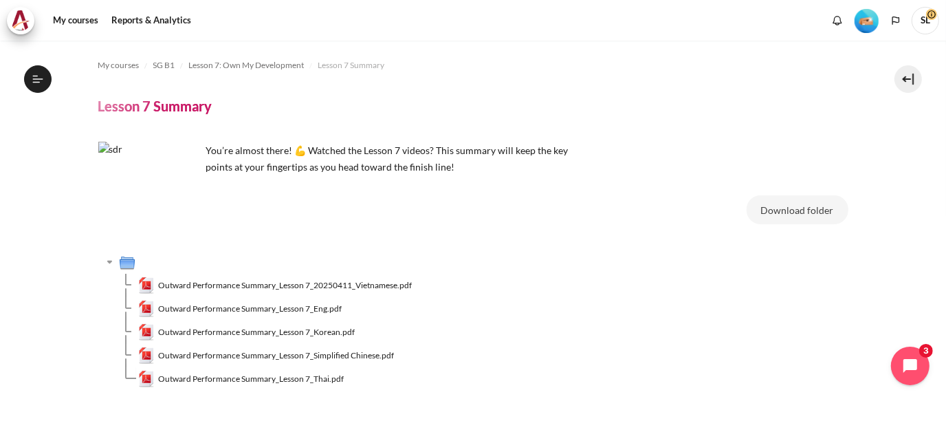
click at [0, 130] on div "My courses SG B1 Lesson 7: Own My Development Lesson 7 Summary Lesson 7 Summary" at bounding box center [473, 231] width 946 height 380
click at [50, 76] on button "Open course index" at bounding box center [38, 79] width 28 height 28
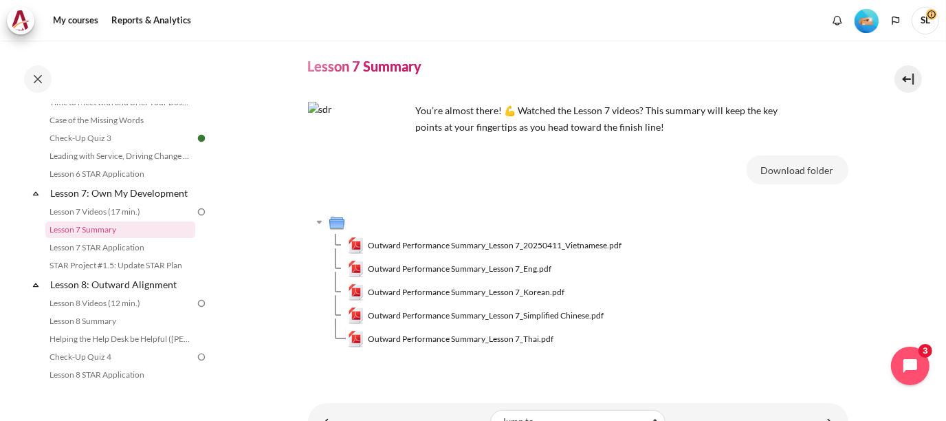
scroll to position [106, 0]
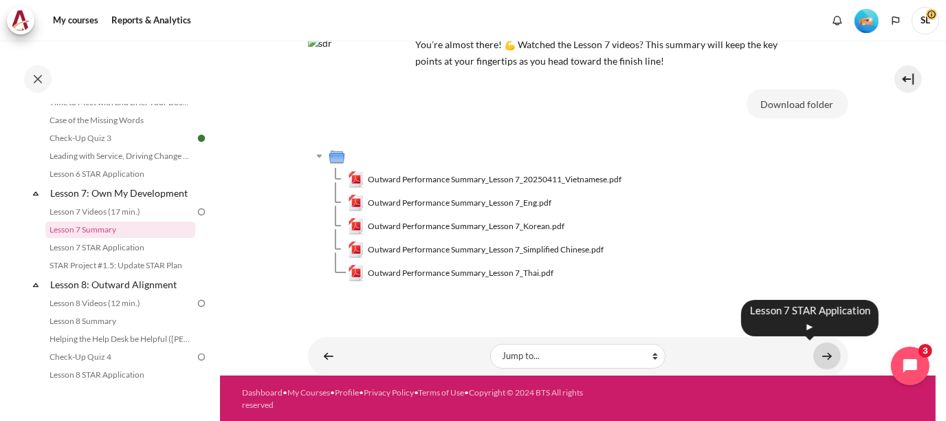
click at [821, 355] on link "Content" at bounding box center [827, 355] width 28 height 27
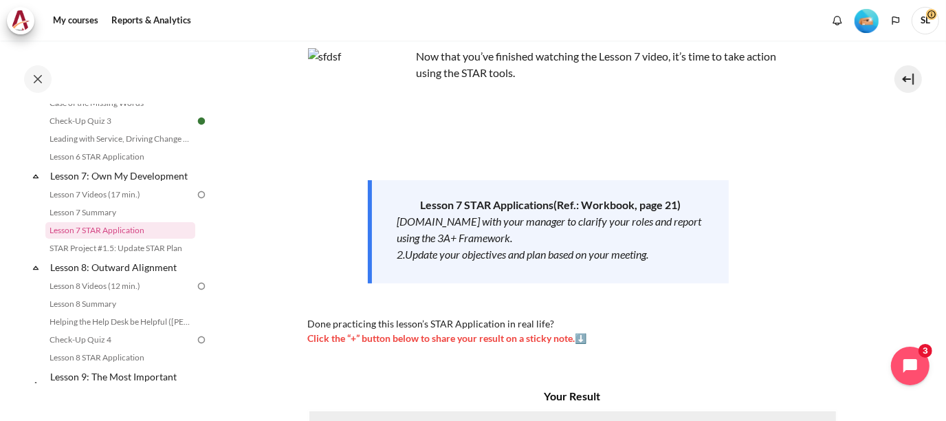
scroll to position [206, 0]
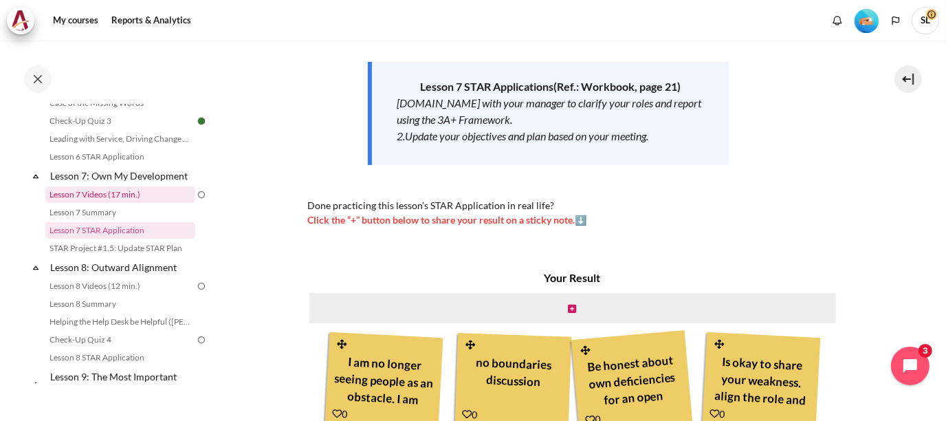
click at [94, 203] on link "Lesson 7 Videos (17 min.)" at bounding box center [120, 194] width 150 height 17
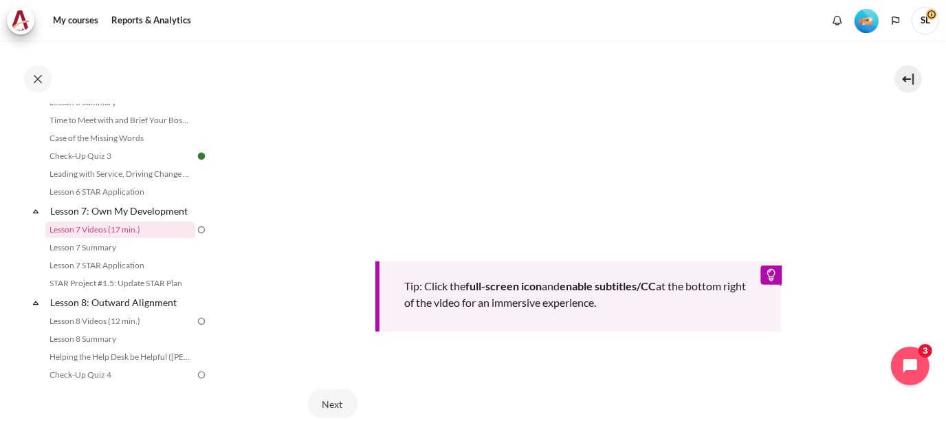
scroll to position [666, 0]
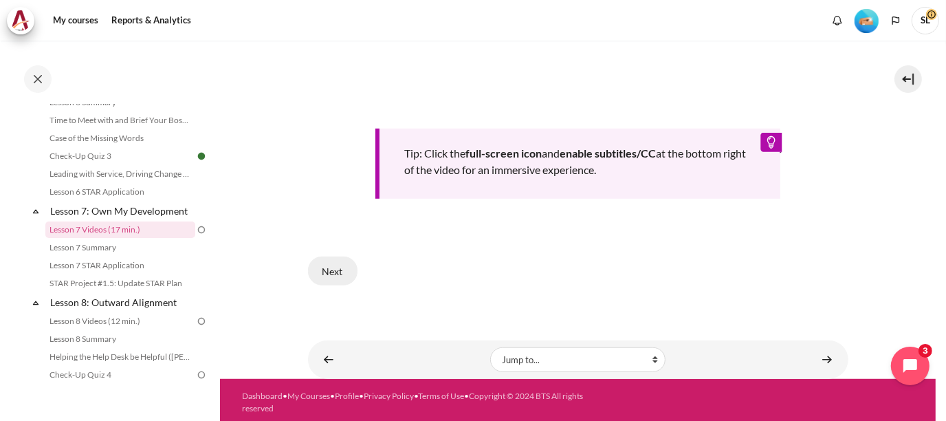
click at [333, 270] on button "Next" at bounding box center [333, 270] width 50 height 29
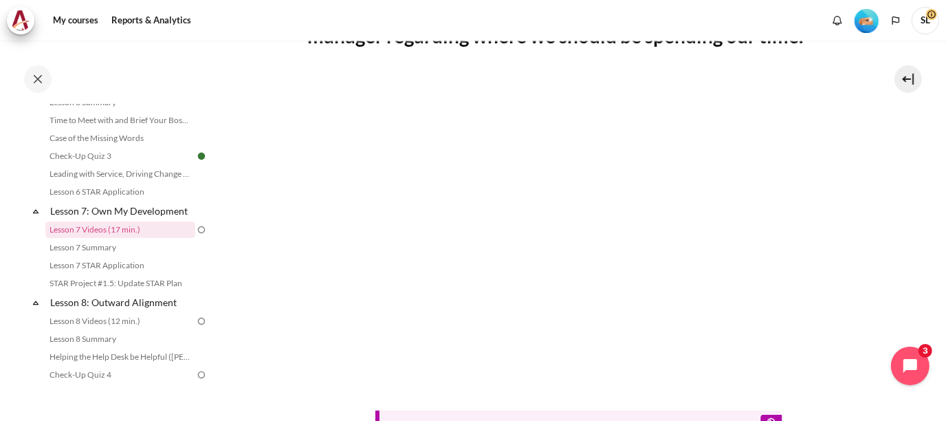
scroll to position [358, 0]
click at [0, 197] on div "Completed 44% 11 / 25 Expand Collapse Welcome! Highlighted" at bounding box center [110, 230] width 220 height 379
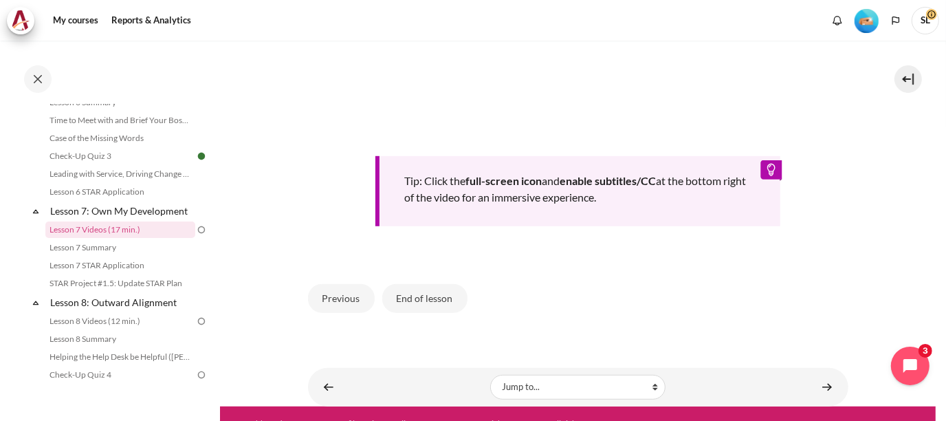
scroll to position [632, 0]
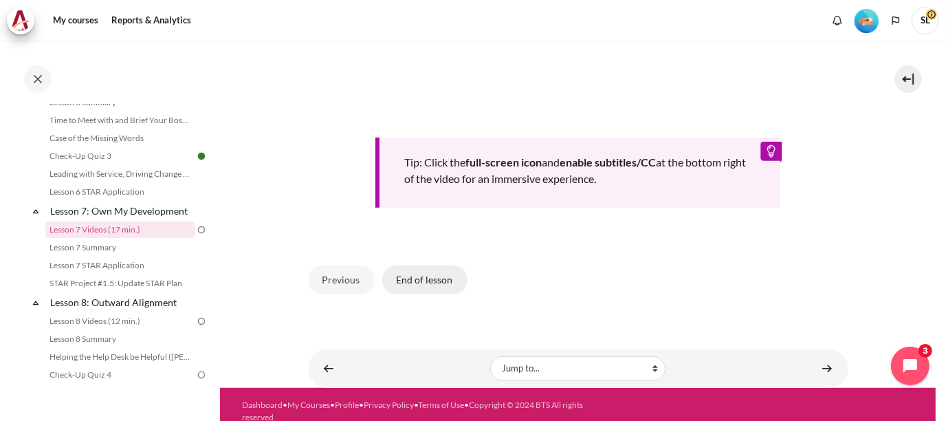
click at [414, 275] on button "End of lesson" at bounding box center [424, 279] width 85 height 29
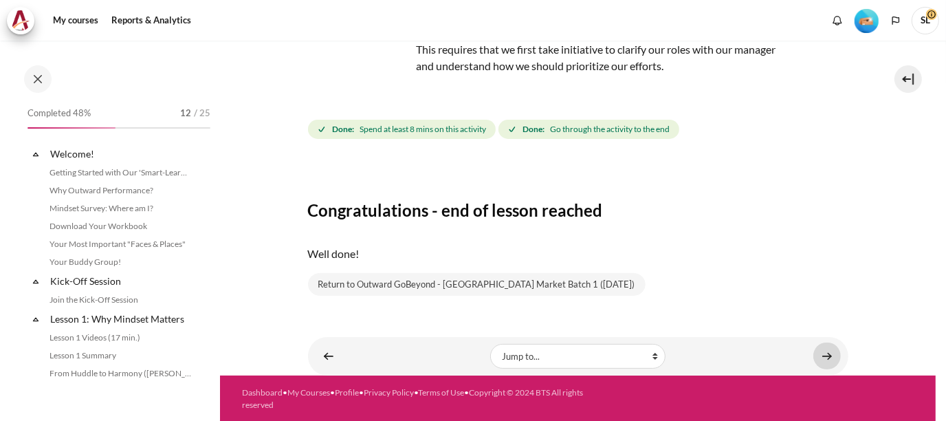
scroll to position [848, 0]
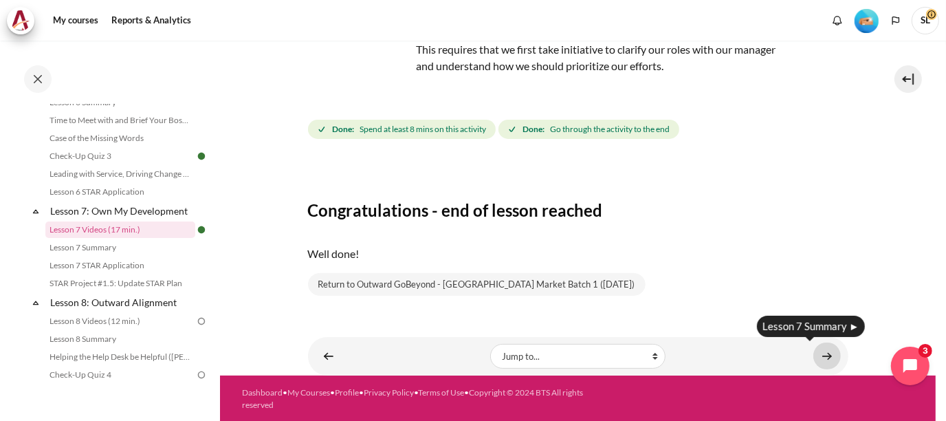
click at [818, 356] on link "Content" at bounding box center [827, 355] width 28 height 27
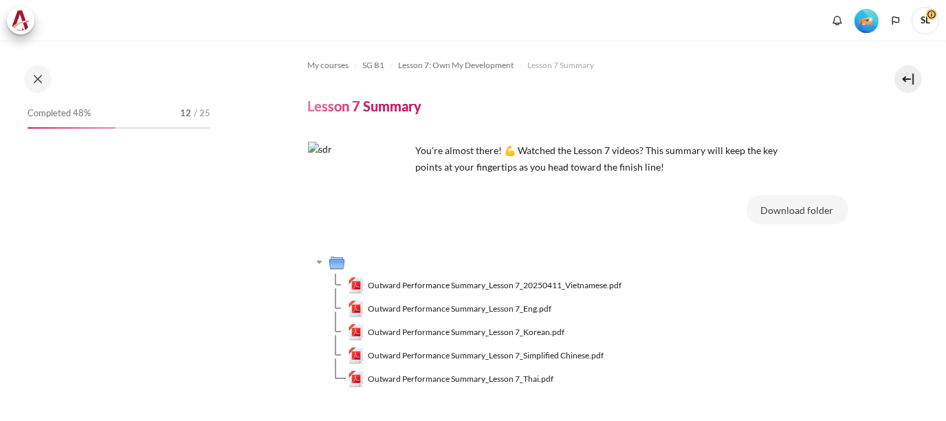
scroll to position [866, 0]
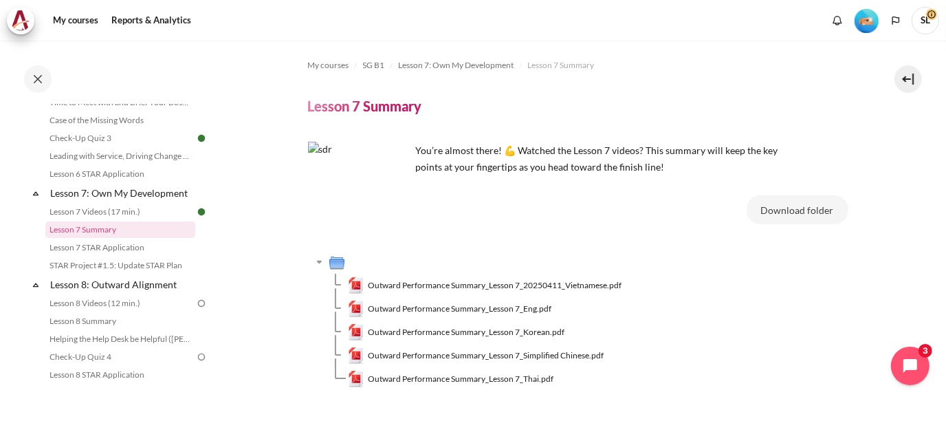
click at [0, 265] on div "Completed 48% 12 / 25 Expand Collapse Welcome! Highlighted" at bounding box center [110, 230] width 220 height 379
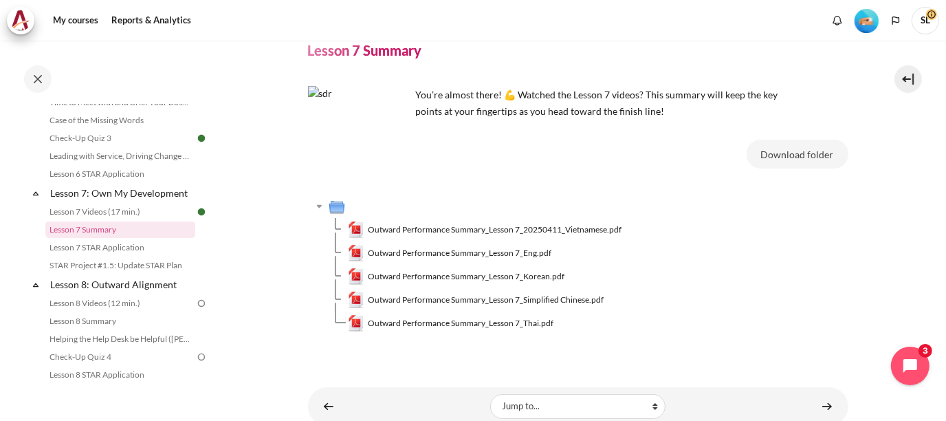
scroll to position [106, 0]
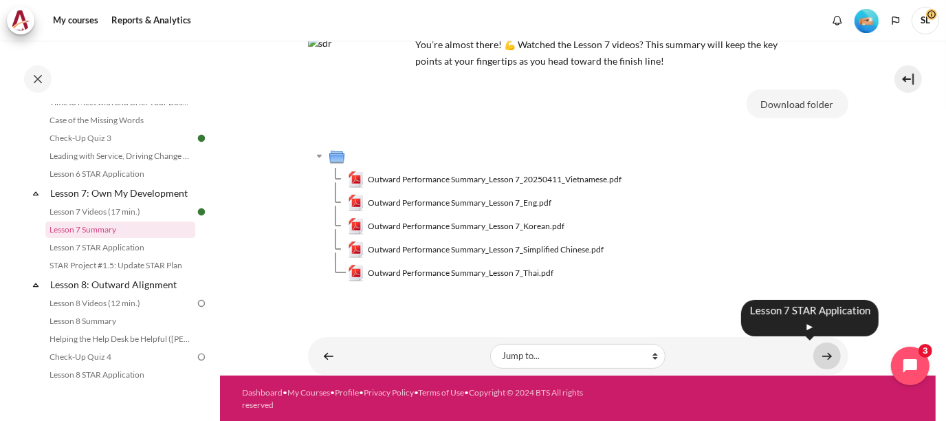
click at [817, 357] on link "Content" at bounding box center [827, 355] width 28 height 27
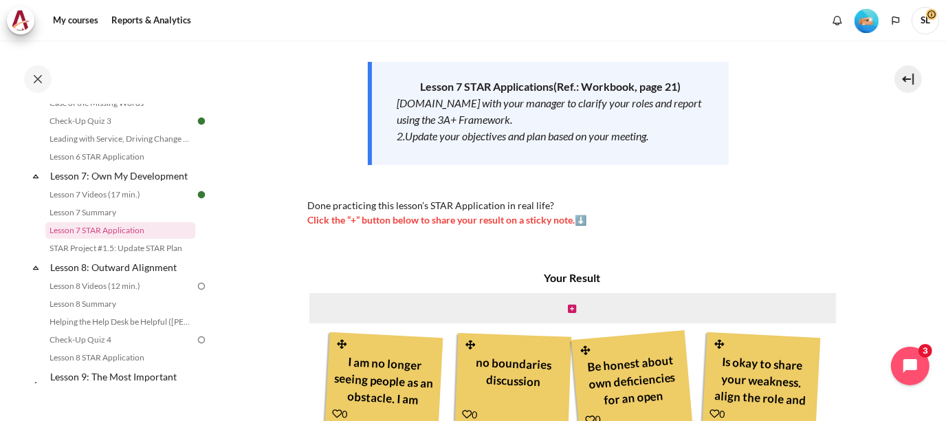
scroll to position [413, 0]
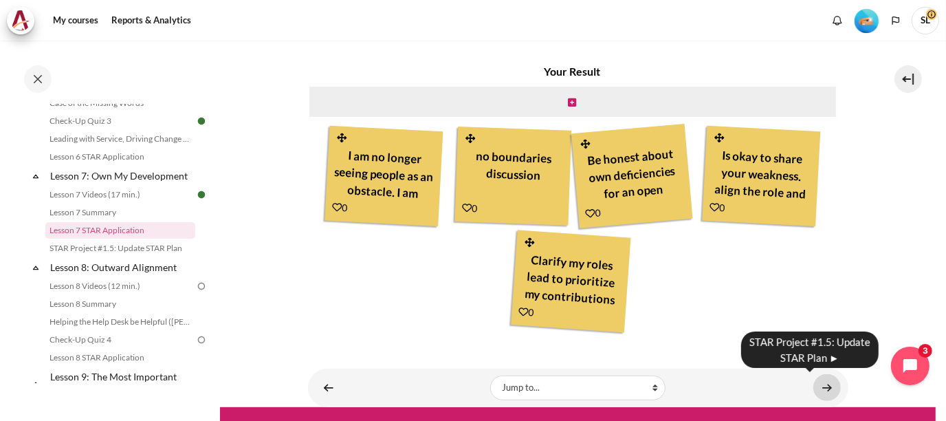
click at [824, 387] on link "Content" at bounding box center [827, 387] width 28 height 27
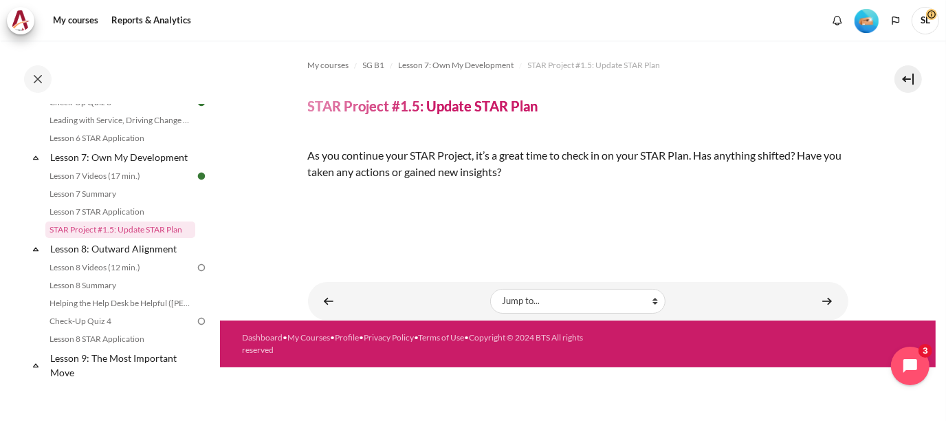
scroll to position [229, 0]
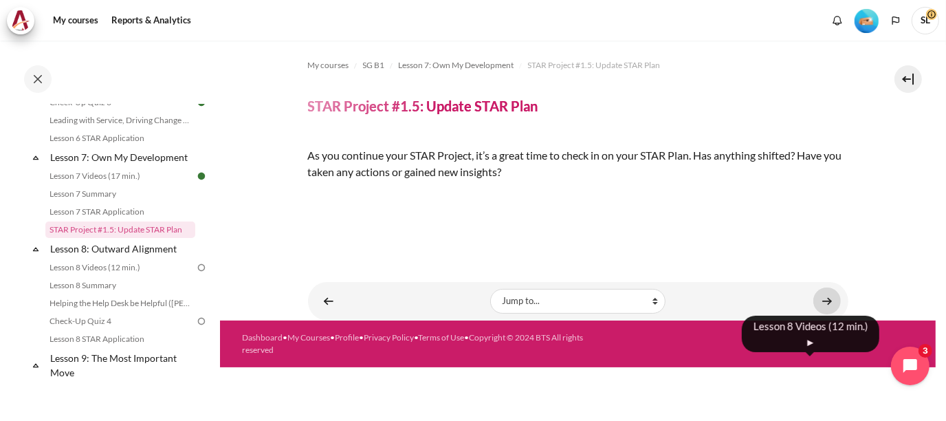
click at [826, 314] on link "Content" at bounding box center [827, 300] width 28 height 27
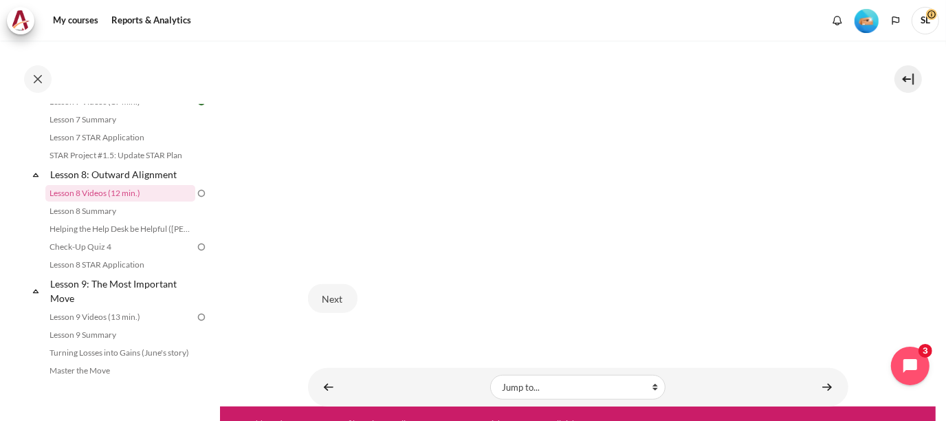
scroll to position [477, 0]
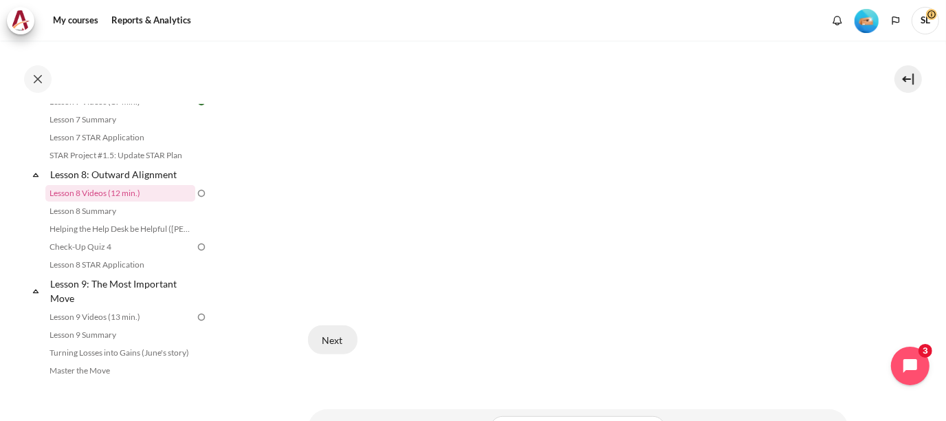
click at [337, 338] on button "Next" at bounding box center [333, 339] width 50 height 29
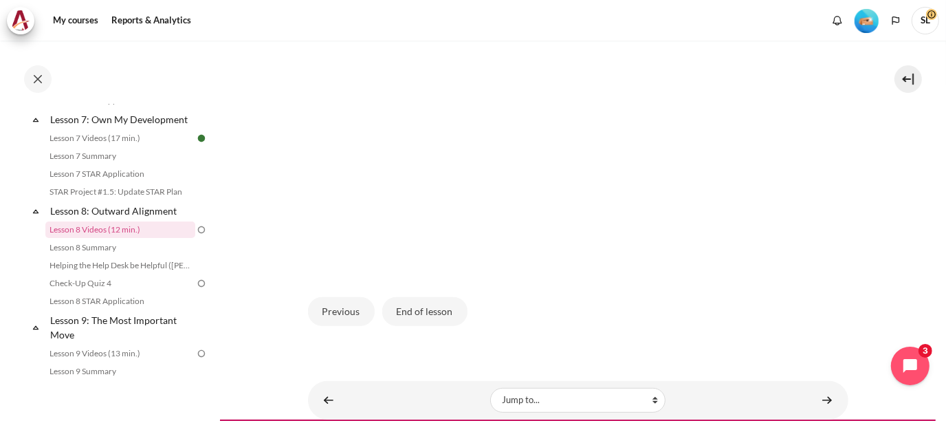
scroll to position [520, 0]
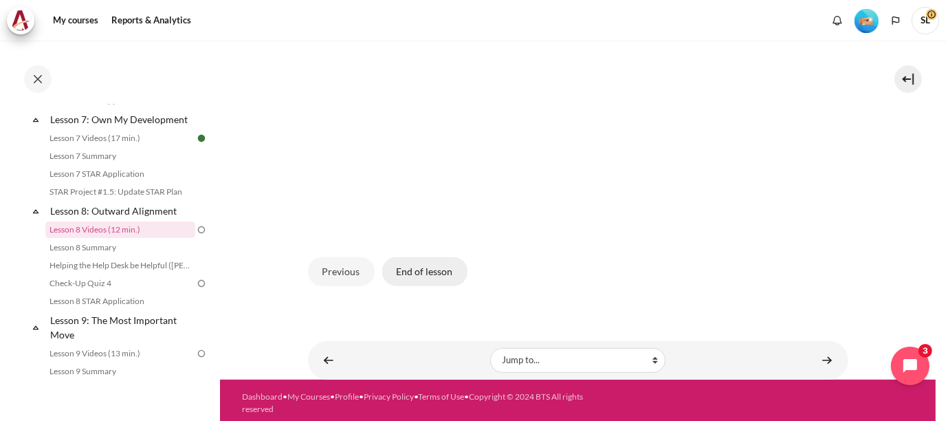
click at [420, 273] on button "End of lesson" at bounding box center [424, 271] width 85 height 29
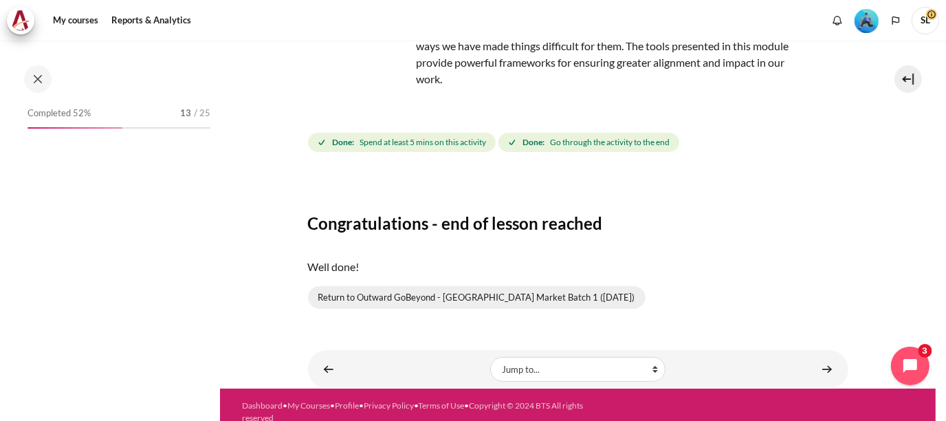
scroll to position [940, 0]
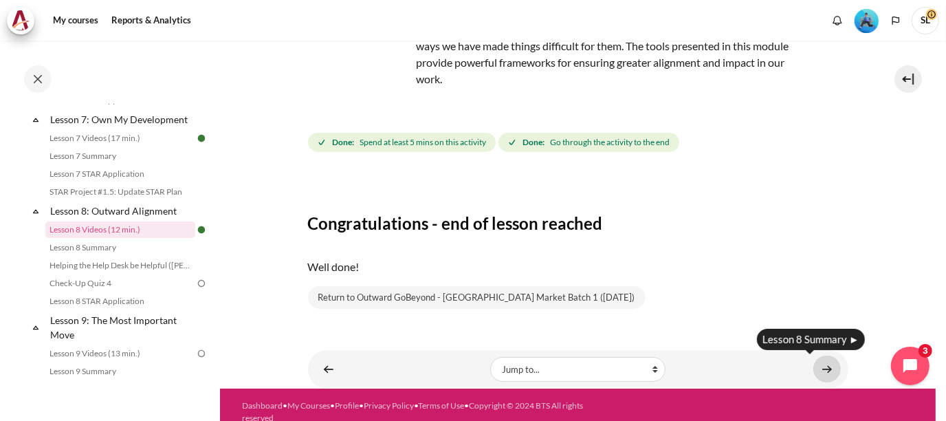
click at [820, 366] on link "Content" at bounding box center [827, 368] width 28 height 27
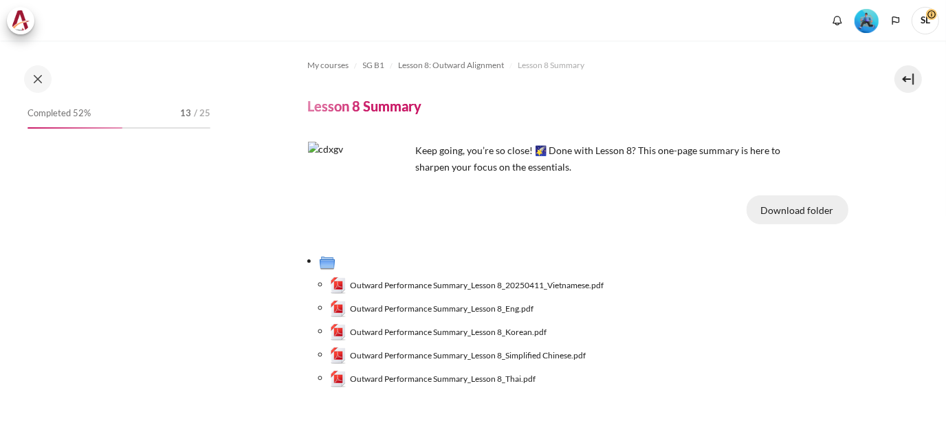
click at [778, 215] on button "Download folder" at bounding box center [798, 209] width 102 height 29
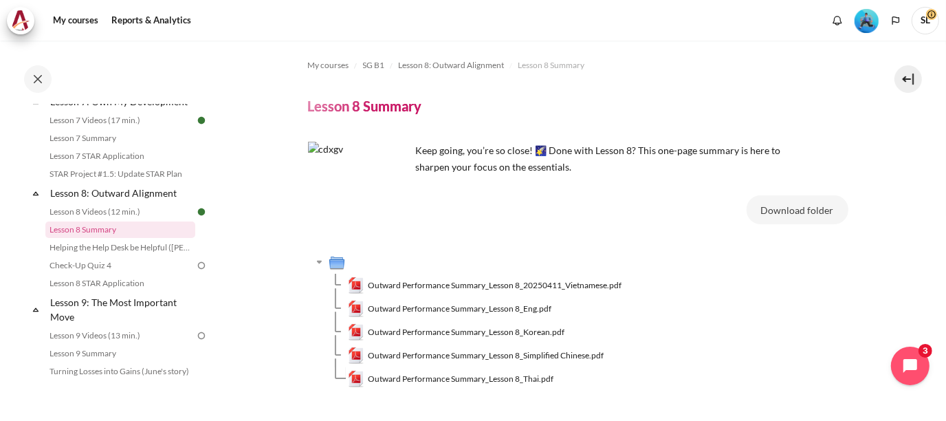
scroll to position [106, 0]
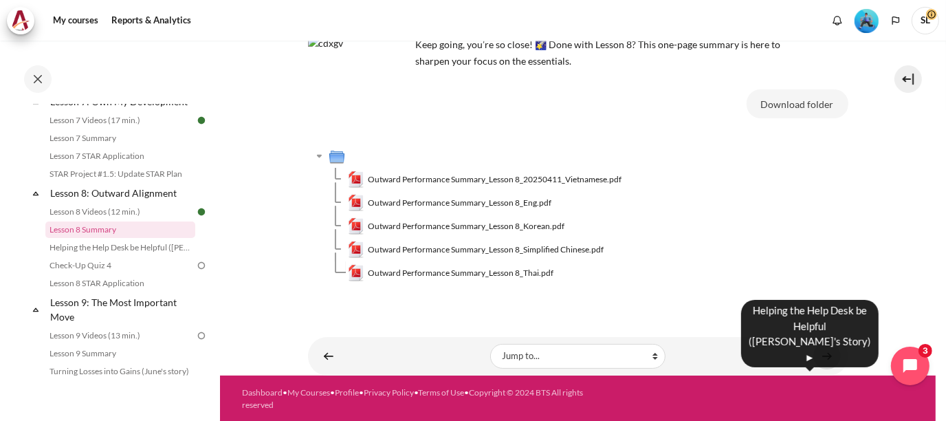
click at [820, 349] on link "Content" at bounding box center [827, 355] width 28 height 27
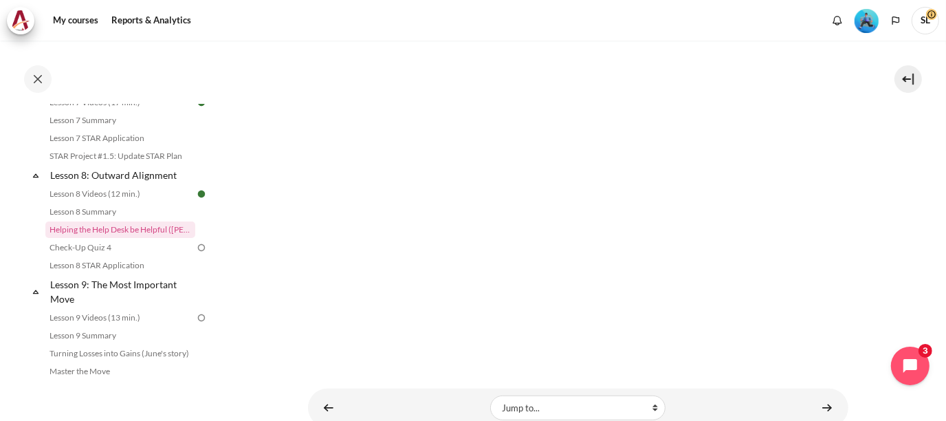
scroll to position [271, 0]
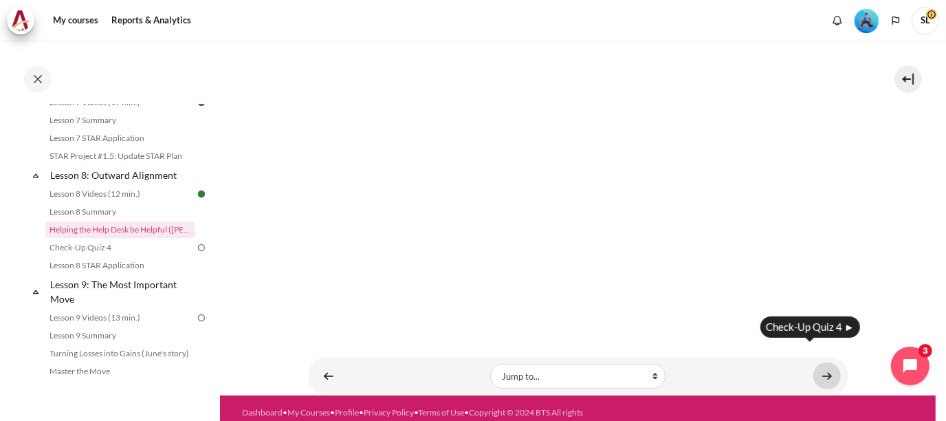
click at [819, 362] on link "Content" at bounding box center [827, 375] width 28 height 27
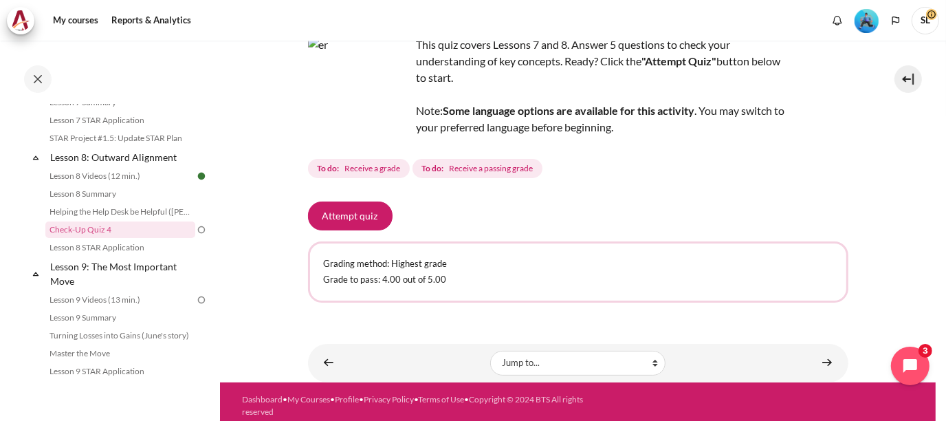
scroll to position [106, 0]
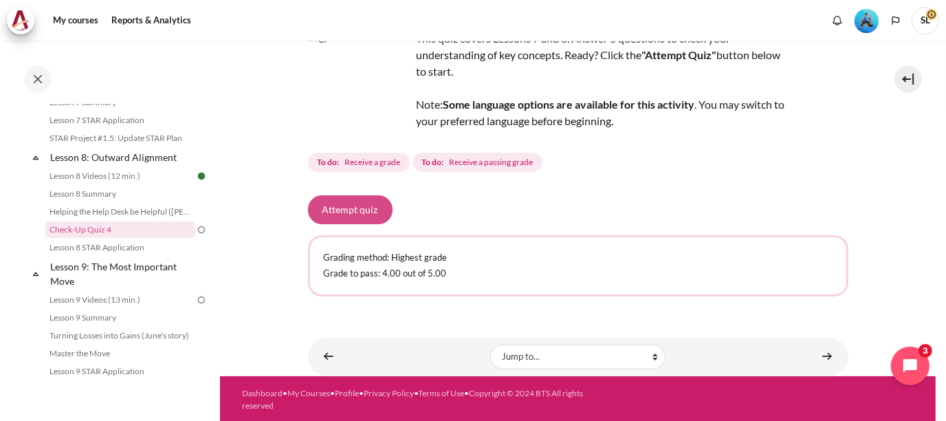
click at [364, 206] on button "Attempt quiz" at bounding box center [350, 209] width 85 height 29
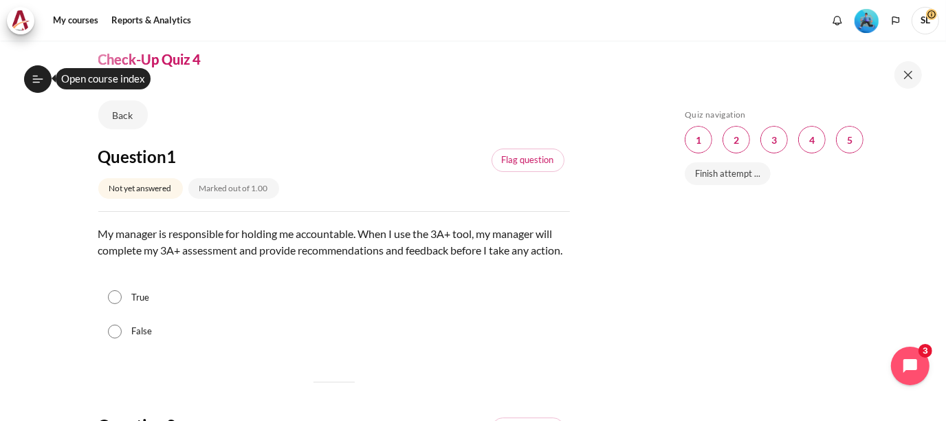
scroll to position [69, 0]
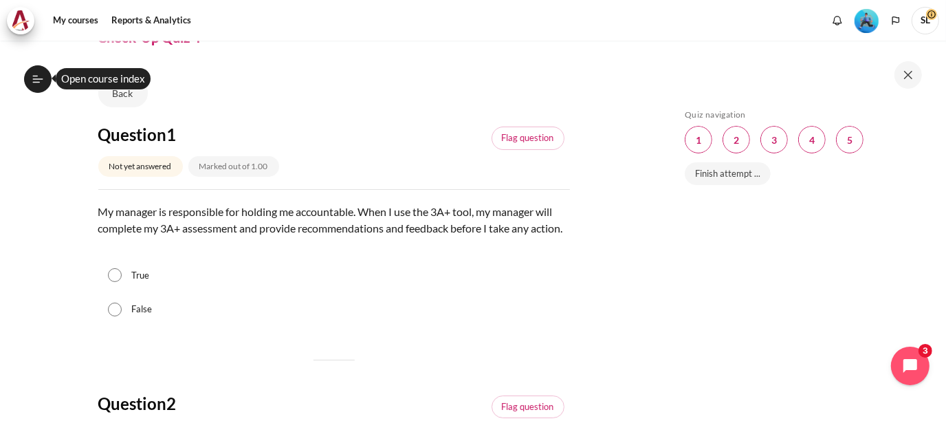
click at [116, 316] on input "False" at bounding box center [115, 310] width 14 height 14
radio input "true"
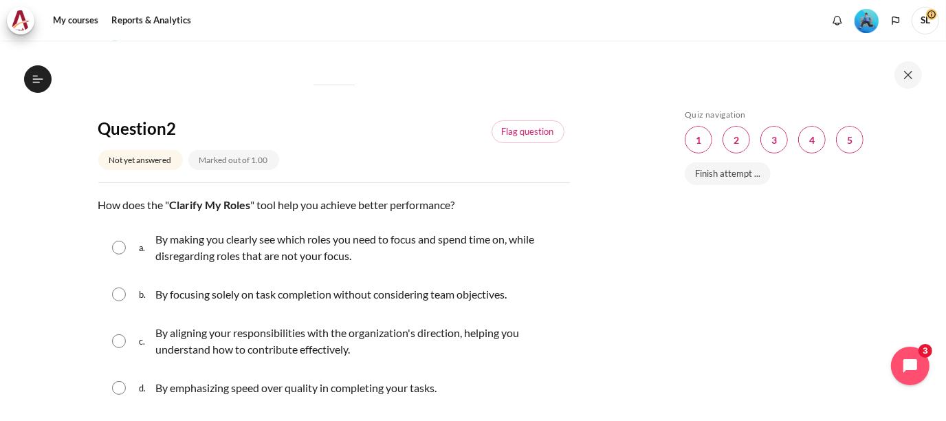
scroll to position [413, 0]
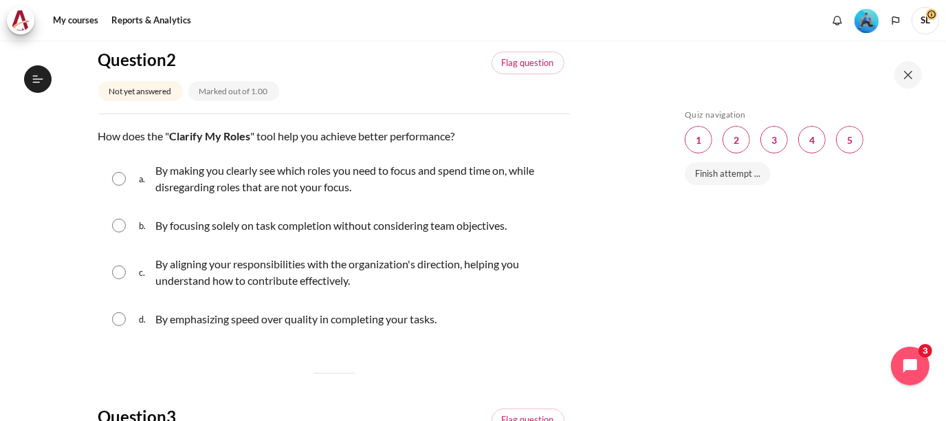
click at [114, 186] on input "Content" at bounding box center [119, 179] width 14 height 14
radio input "true"
click at [120, 279] on input "Content" at bounding box center [119, 272] width 14 height 14
radio input "true"
click at [117, 186] on input "Content" at bounding box center [119, 179] width 14 height 14
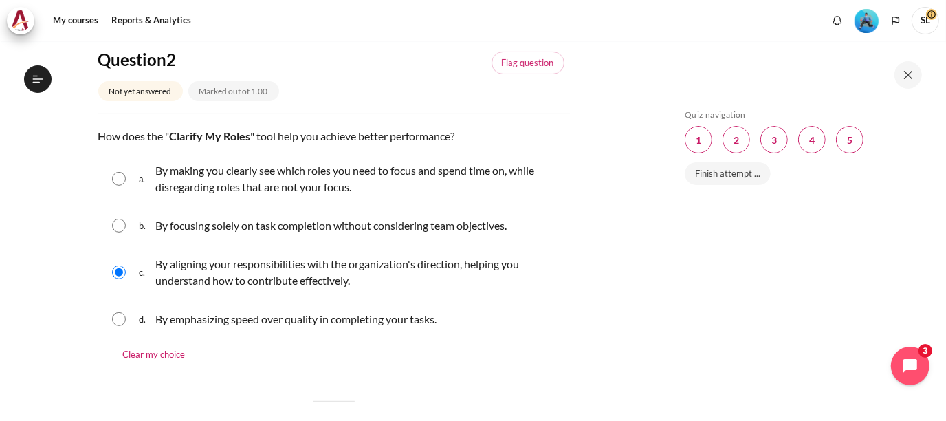
radio input "true"
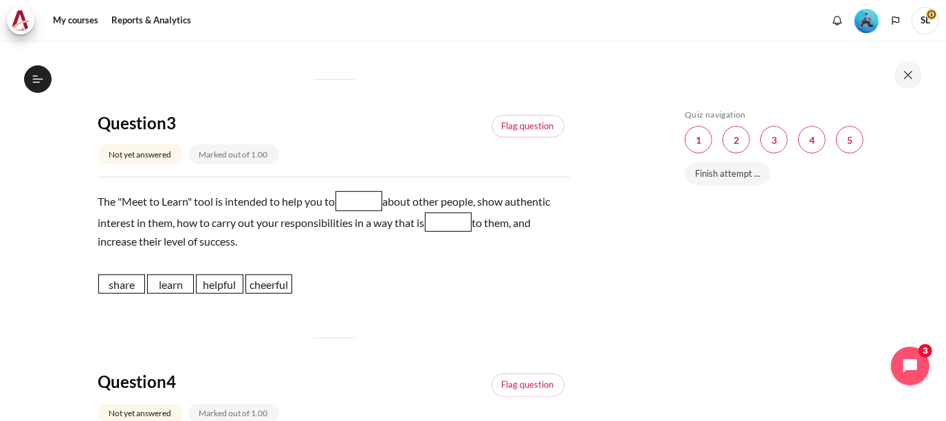
scroll to position [756, 0]
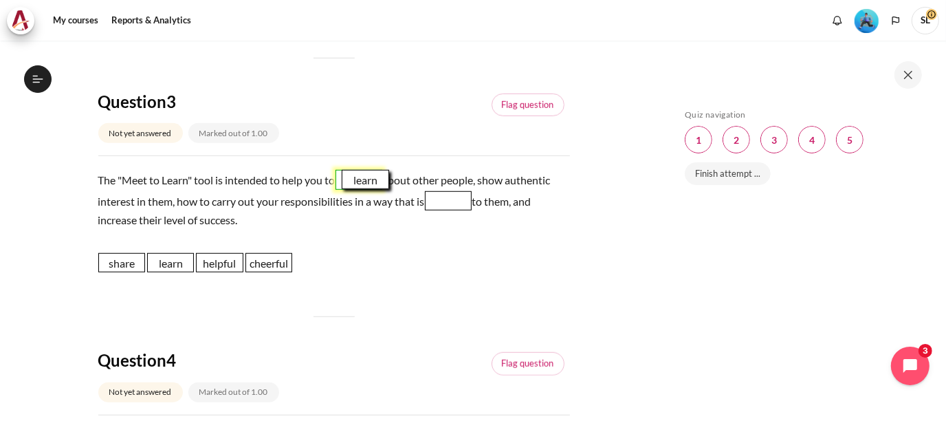
drag, startPoint x: 163, startPoint y: 280, endPoint x: 358, endPoint y: 197, distance: 211.3
click at [358, 189] on span "learn" at bounding box center [365, 179] width 47 height 19
drag, startPoint x: 210, startPoint y: 281, endPoint x: 449, endPoint y: 218, distance: 247.3
click at [451, 208] on span "helpful" at bounding box center [460, 197] width 47 height 19
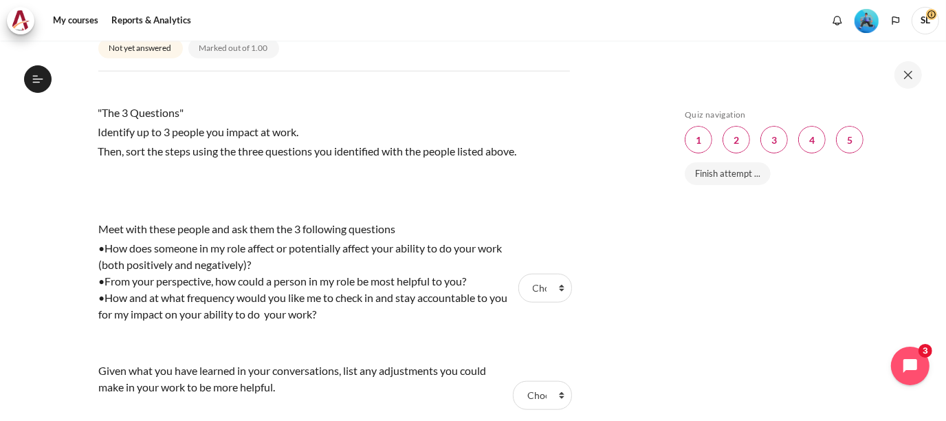
scroll to position [1169, 0]
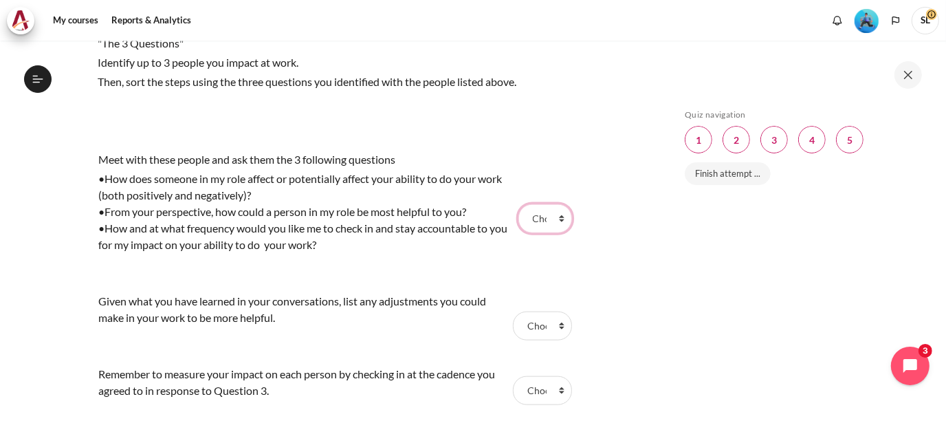
click at [556, 232] on select "Choose... Step 2 Step 1 Step 3" at bounding box center [545, 218] width 54 height 29
click at [558, 233] on select "Choose... Step 2 Step 1 Step 3" at bounding box center [545, 218] width 54 height 29
select select "2"
click at [518, 219] on select "Choose... Step 2 Step 1 Step 3" at bounding box center [545, 218] width 54 height 29
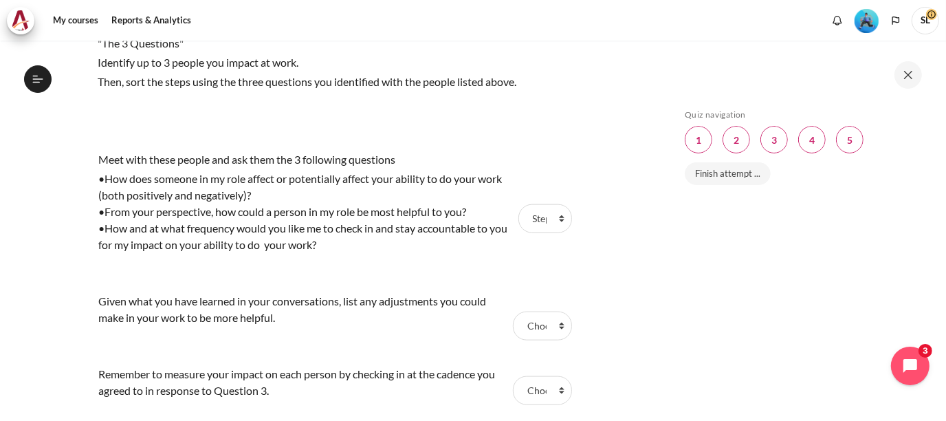
click at [446, 253] on div "•How and at what frequency would you like me to check in and stay accountable t…" at bounding box center [306, 236] width 415 height 33
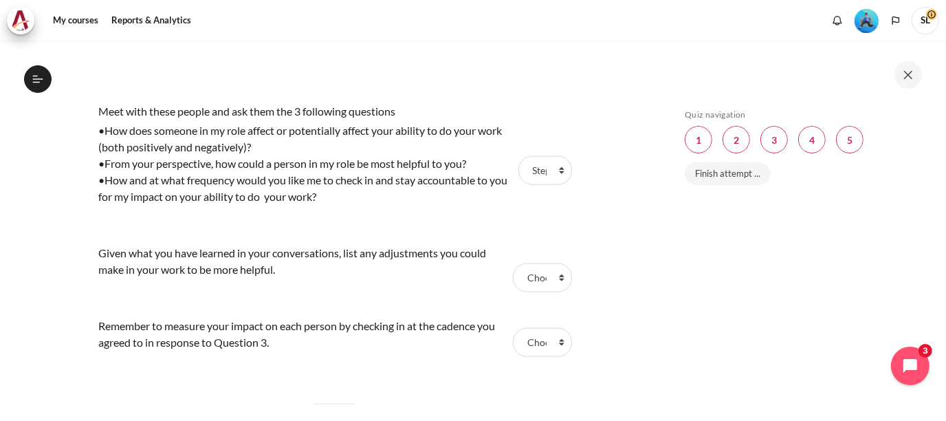
scroll to position [1238, 0]
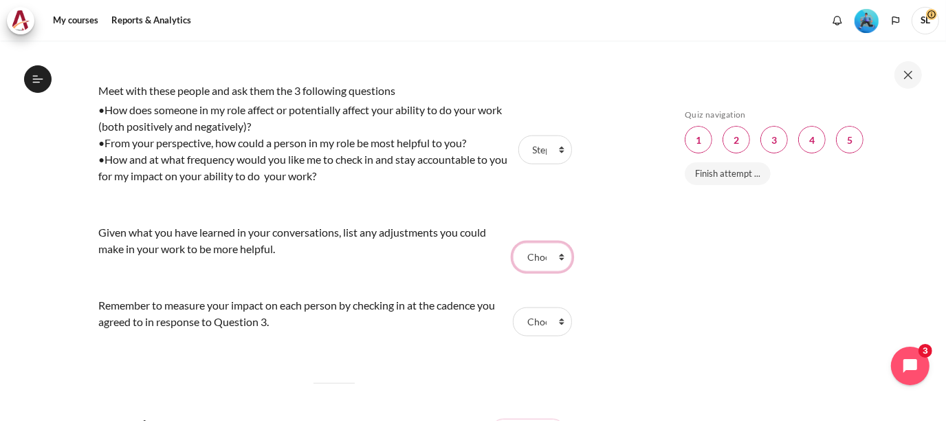
click at [557, 272] on select "Choose... Step 2 Step 1 Step 3" at bounding box center [542, 257] width 58 height 29
select select "1"
click at [513, 257] on select "Choose... Step 2 Step 1 Step 3" at bounding box center [542, 257] width 58 height 29
click at [550, 333] on select "Choose... Step 2 Step 1 Step 3" at bounding box center [542, 321] width 58 height 29
select select "3"
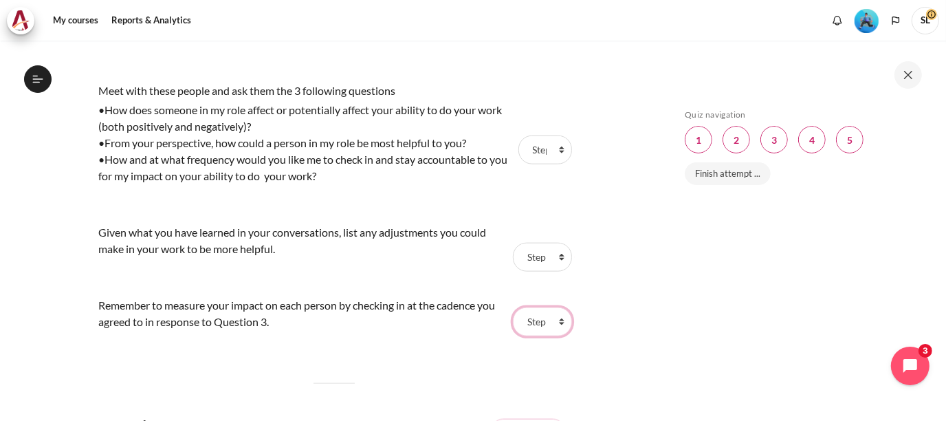
click at [513, 322] on select "Choose... Step 2 Step 1 Step 3" at bounding box center [542, 321] width 58 height 29
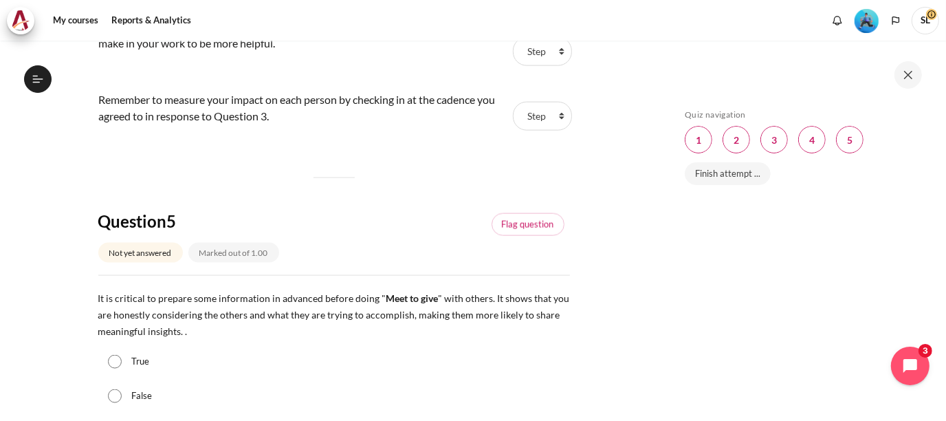
scroll to position [1581, 0]
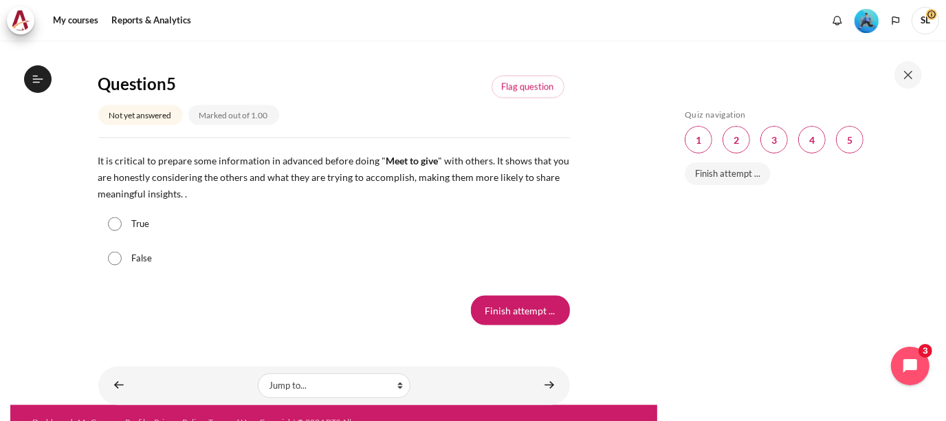
click at [113, 231] on input "True" at bounding box center [115, 224] width 14 height 14
radio input "true"
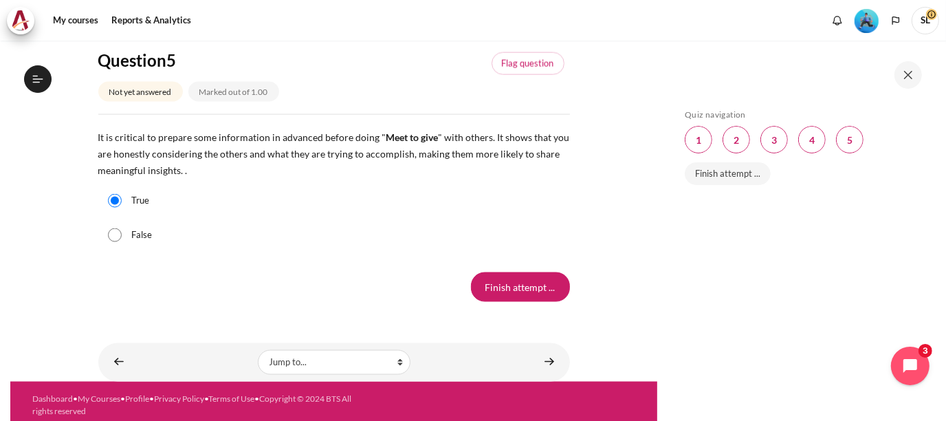
scroll to position [1625, 0]
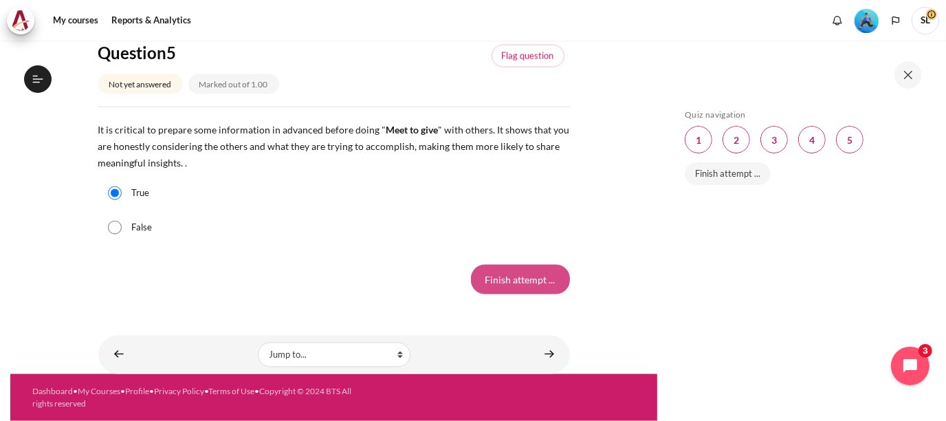
click at [516, 281] on input "Finish attempt ..." at bounding box center [520, 279] width 99 height 29
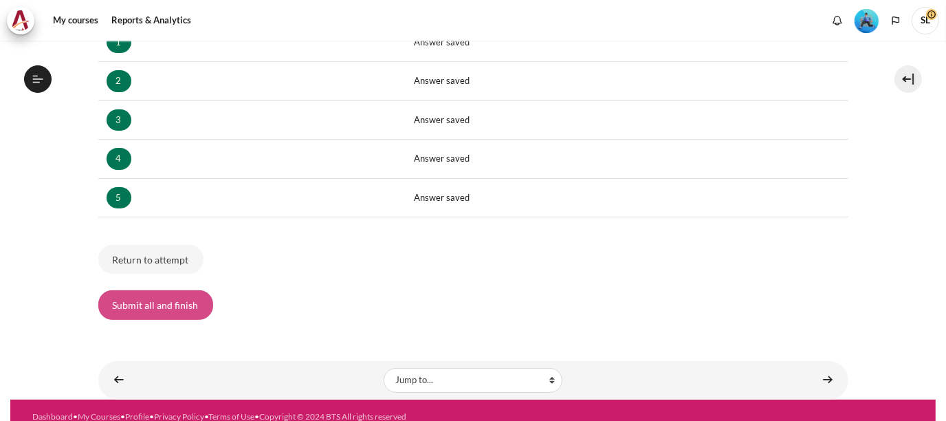
scroll to position [993, 0]
click at [140, 298] on button "Submit all and finish" at bounding box center [155, 304] width 115 height 29
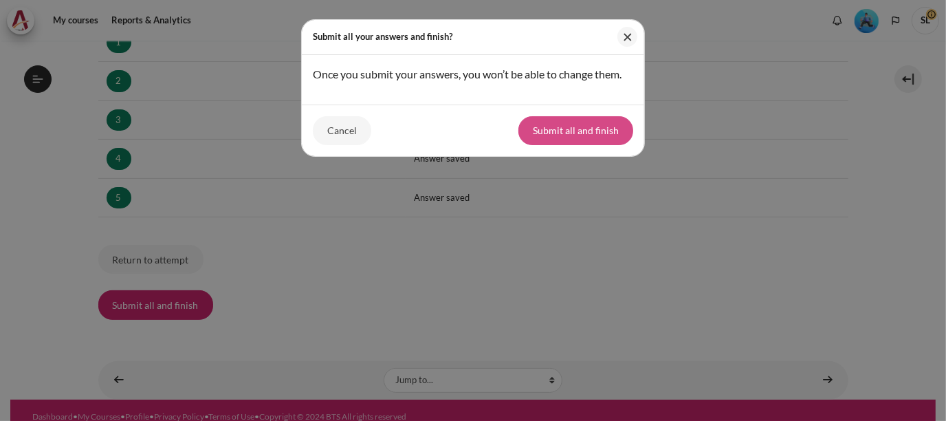
click at [573, 134] on button "Submit all and finish" at bounding box center [575, 130] width 115 height 29
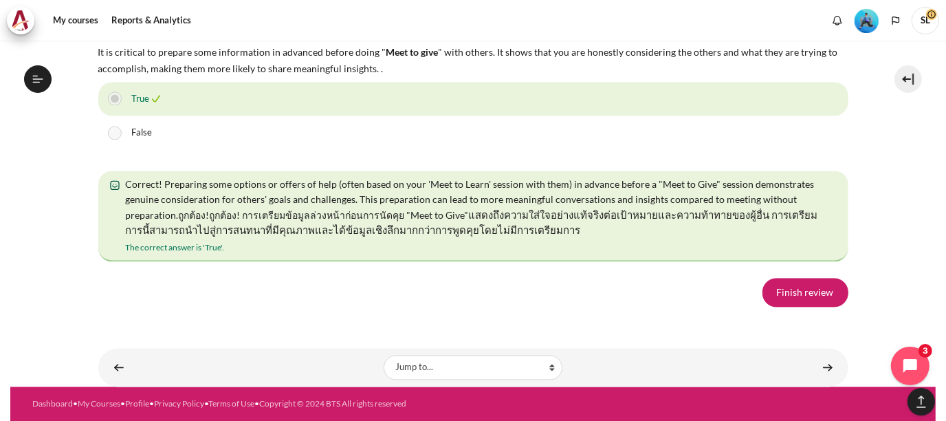
scroll to position [2549, 0]
click at [811, 297] on link "Finish review" at bounding box center [805, 292] width 86 height 29
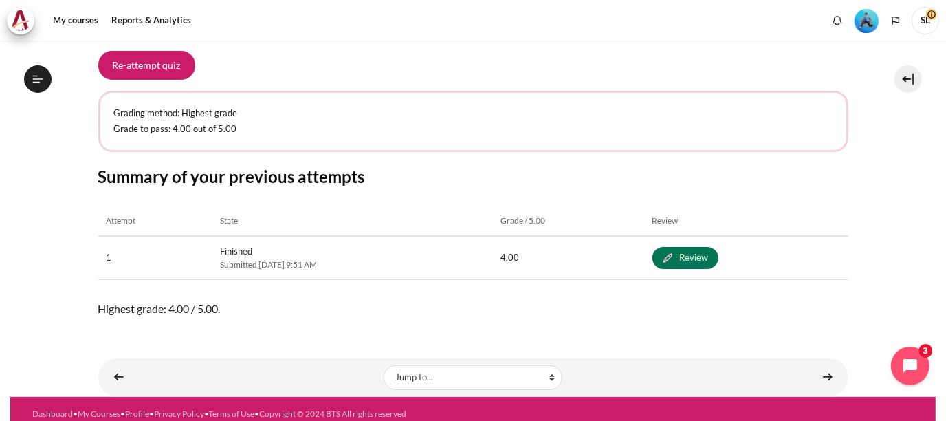
scroll to position [259, 0]
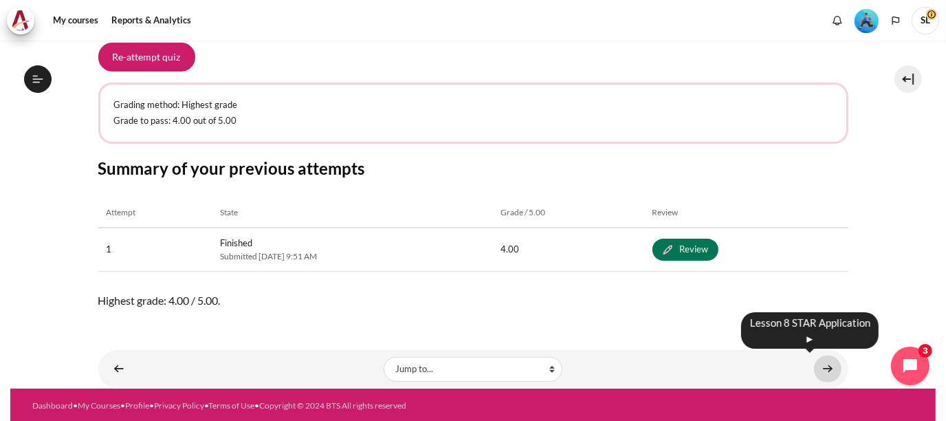
click at [822, 370] on link "Content" at bounding box center [828, 368] width 28 height 27
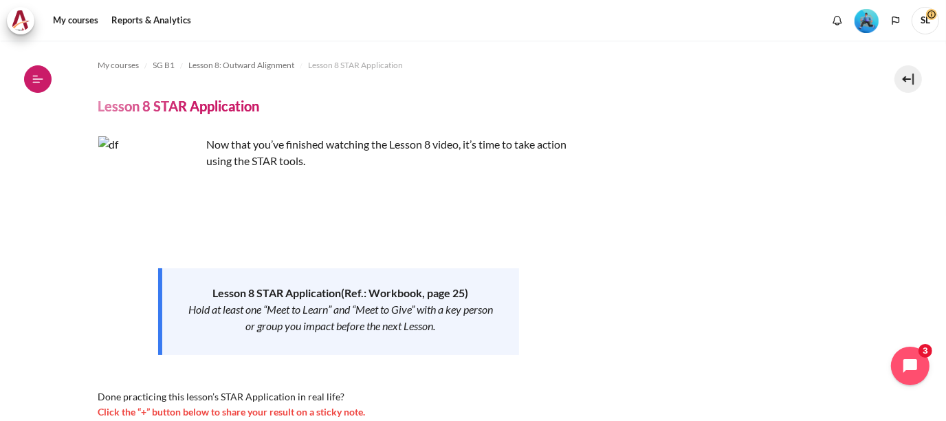
scroll to position [1011, 0]
click at [45, 88] on button "Open course index" at bounding box center [38, 79] width 28 height 28
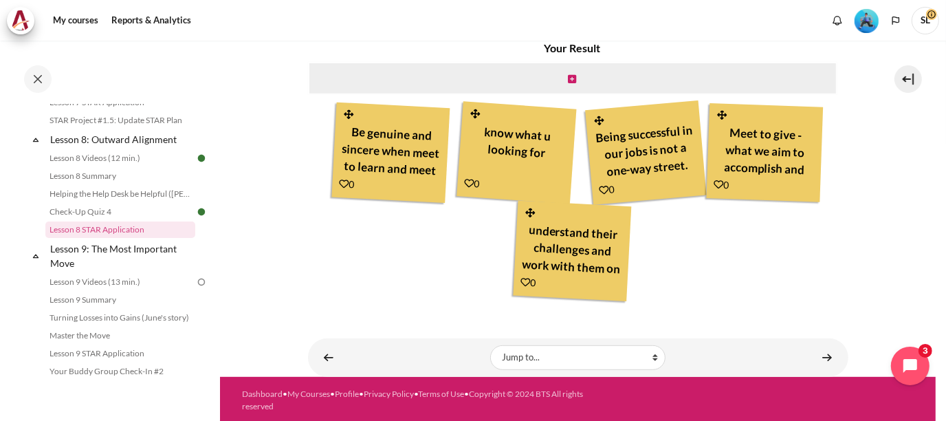
scroll to position [422, 0]
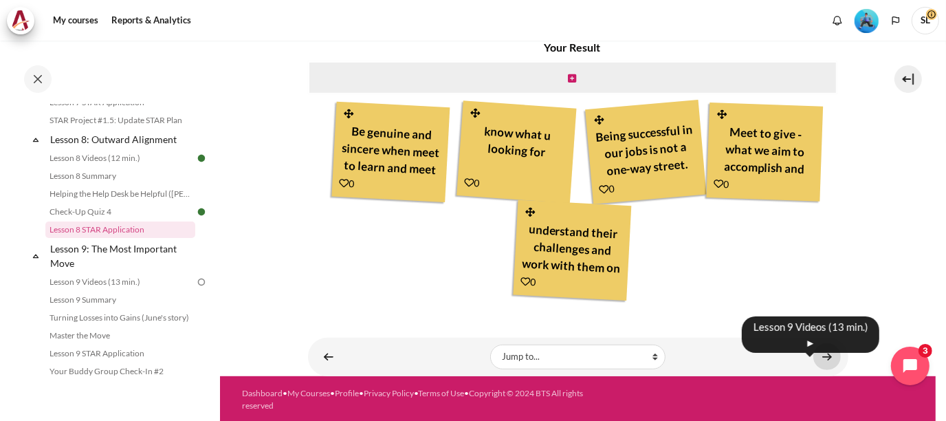
click at [817, 351] on link "Content" at bounding box center [827, 356] width 28 height 27
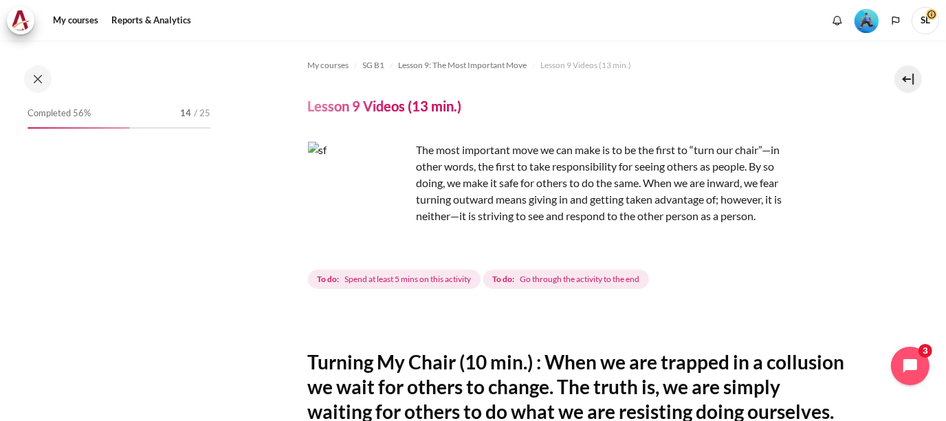
scroll to position [1064, 0]
